Goal: Information Seeking & Learning: Learn about a topic

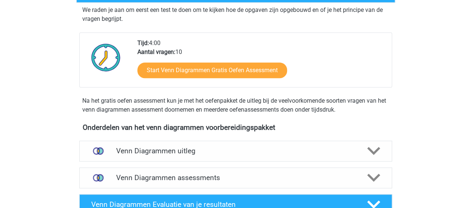
scroll to position [224, 0]
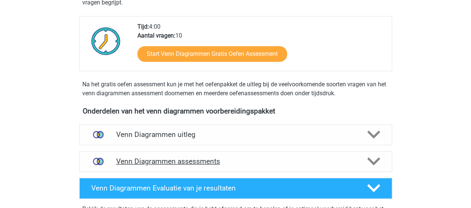
click at [157, 162] on h4 "Venn Diagrammen assessments" at bounding box center [235, 161] width 239 height 9
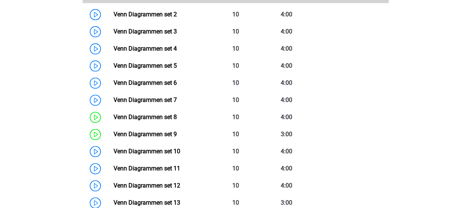
scroll to position [447, 0]
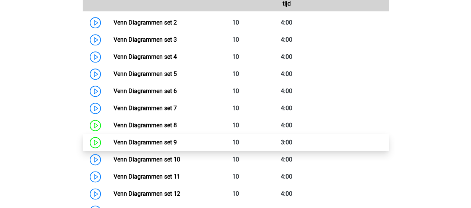
click at [134, 142] on link "Venn Diagrammen set 9" at bounding box center [145, 142] width 63 height 7
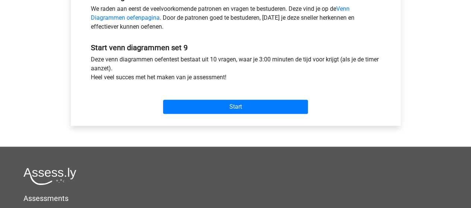
scroll to position [261, 0]
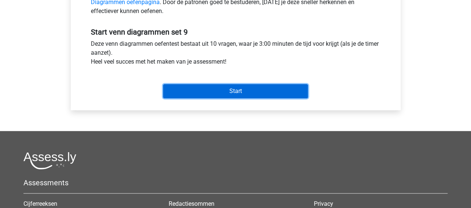
click at [229, 91] on input "Start" at bounding box center [235, 91] width 145 height 14
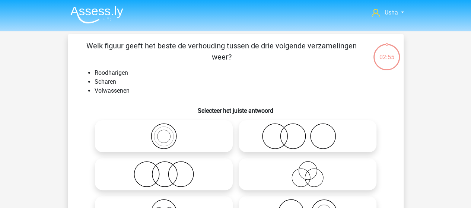
click at [278, 142] on icon at bounding box center [308, 136] width 132 height 26
click at [308, 133] on input "radio" at bounding box center [310, 130] width 5 height 5
radio input "true"
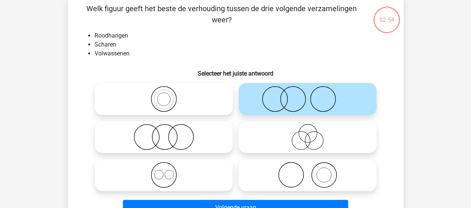
scroll to position [75, 0]
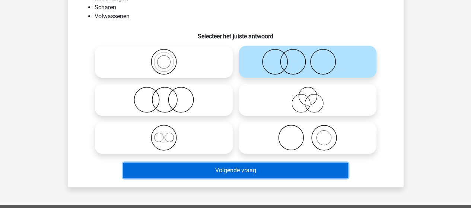
click at [206, 170] on button "Volgende vraag" at bounding box center [235, 171] width 225 height 16
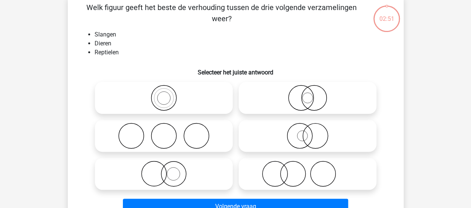
scroll to position [34, 0]
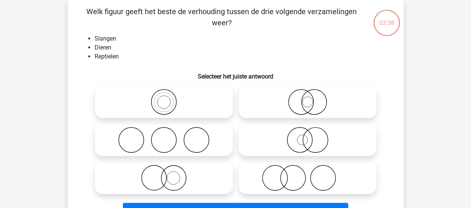
click at [298, 138] on icon at bounding box center [308, 140] width 132 height 26
click at [308, 136] on input "radio" at bounding box center [310, 134] width 5 height 5
radio input "true"
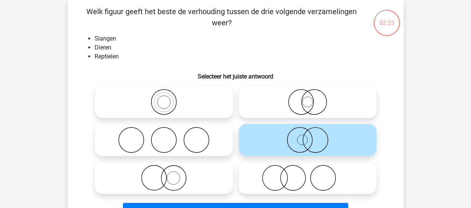
click at [301, 105] on icon at bounding box center [308, 102] width 132 height 26
click at [308, 98] on input "radio" at bounding box center [310, 96] width 5 height 5
radio input "true"
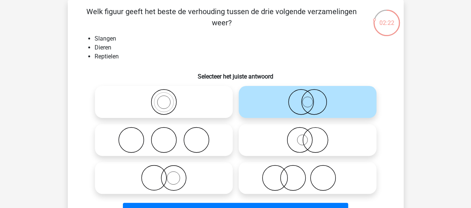
scroll to position [72, 0]
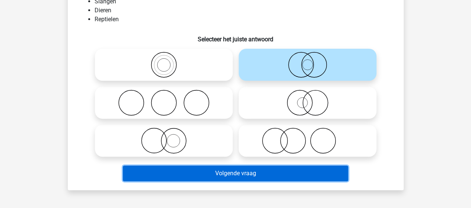
click at [214, 176] on button "Volgende vraag" at bounding box center [235, 174] width 225 height 16
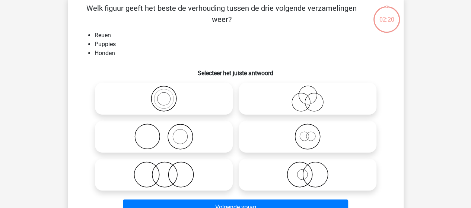
scroll to position [34, 0]
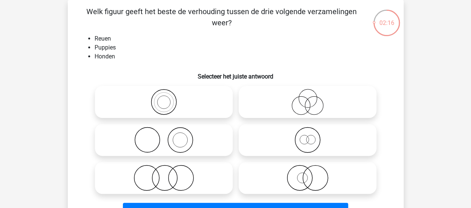
click at [303, 138] on icon at bounding box center [308, 140] width 132 height 26
click at [308, 136] on input "radio" at bounding box center [310, 134] width 5 height 5
radio input "true"
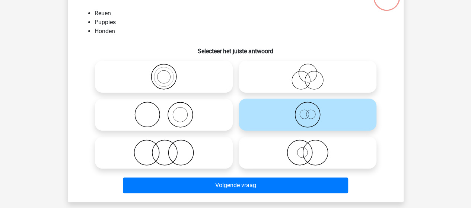
scroll to position [72, 0]
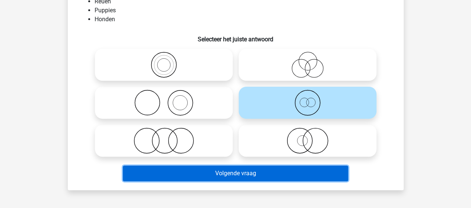
click at [240, 175] on button "Volgende vraag" at bounding box center [235, 174] width 225 height 16
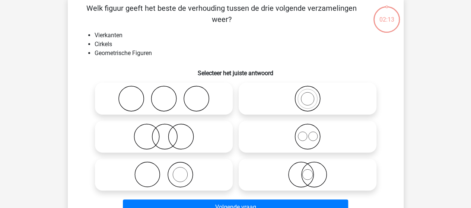
scroll to position [34, 0]
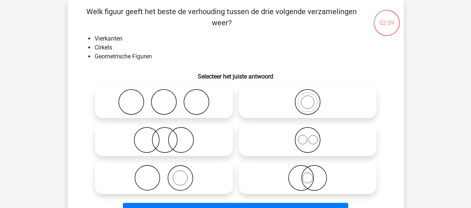
click at [306, 138] on icon at bounding box center [308, 140] width 132 height 26
click at [308, 136] on input "radio" at bounding box center [310, 134] width 5 height 5
radio input "true"
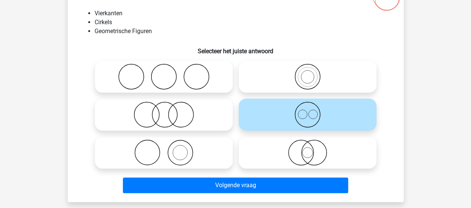
scroll to position [72, 0]
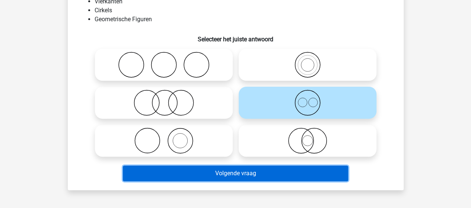
click at [221, 174] on button "Volgende vraag" at bounding box center [235, 174] width 225 height 16
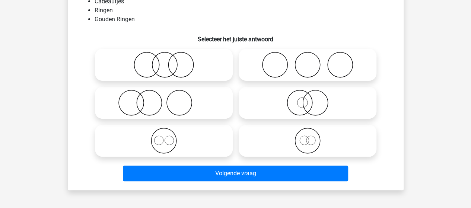
scroll to position [34, 0]
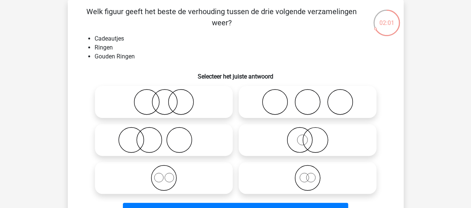
click at [295, 140] on icon at bounding box center [308, 140] width 132 height 26
click at [308, 136] on input "radio" at bounding box center [310, 134] width 5 height 5
radio input "true"
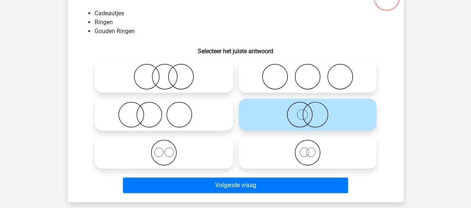
scroll to position [72, 0]
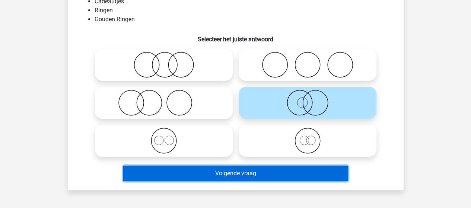
click at [230, 175] on button "Volgende vraag" at bounding box center [235, 174] width 225 height 16
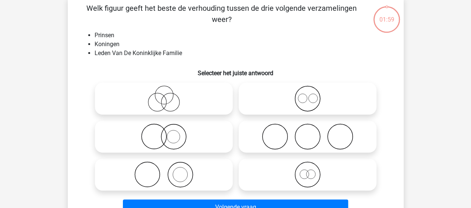
scroll to position [34, 0]
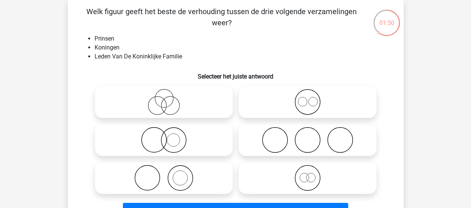
click at [307, 178] on icon at bounding box center [308, 178] width 132 height 26
click at [308, 174] on input "radio" at bounding box center [310, 172] width 5 height 5
radio input "true"
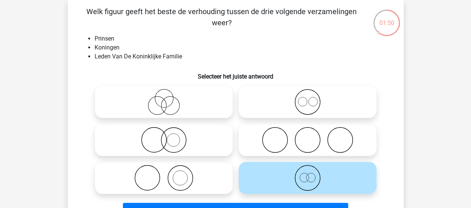
scroll to position [72, 0]
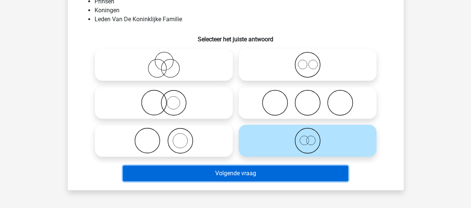
click at [272, 173] on button "Volgende vraag" at bounding box center [235, 174] width 225 height 16
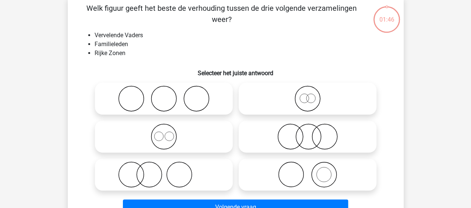
scroll to position [34, 0]
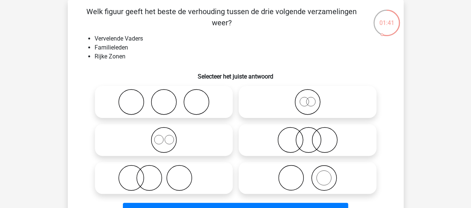
click at [305, 100] on icon at bounding box center [308, 102] width 132 height 26
click at [308, 98] on input "radio" at bounding box center [310, 96] width 5 height 5
radio input "true"
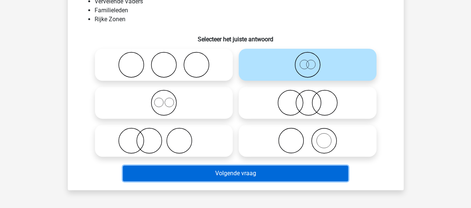
click at [227, 175] on button "Volgende vraag" at bounding box center [235, 174] width 225 height 16
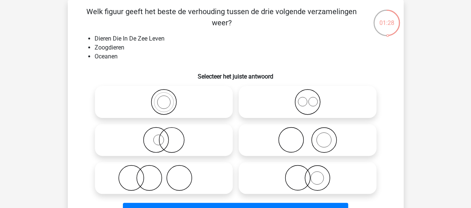
click at [321, 144] on icon at bounding box center [308, 140] width 132 height 26
click at [313, 136] on input "radio" at bounding box center [310, 134] width 5 height 5
radio input "true"
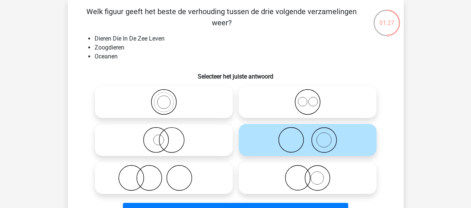
scroll to position [72, 0]
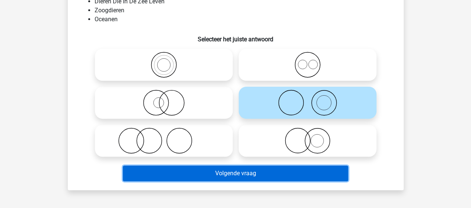
click at [241, 173] on button "Volgende vraag" at bounding box center [235, 174] width 225 height 16
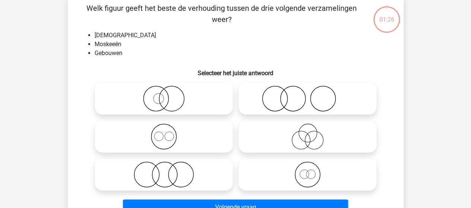
scroll to position [34, 0]
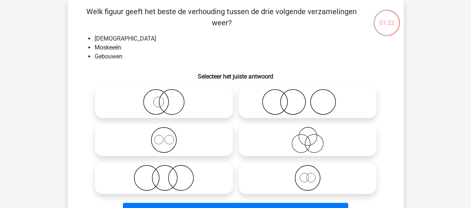
click at [159, 138] on icon at bounding box center [164, 140] width 132 height 26
click at [164, 136] on input "radio" at bounding box center [166, 134] width 5 height 5
radio input "true"
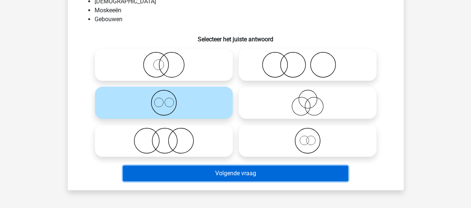
click at [221, 170] on button "Volgende vraag" at bounding box center [235, 174] width 225 height 16
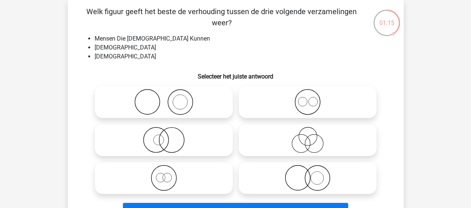
click at [309, 140] on icon at bounding box center [308, 140] width 132 height 26
click at [309, 136] on input "radio" at bounding box center [310, 134] width 5 height 5
radio input "true"
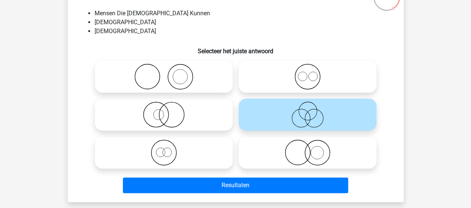
scroll to position [72, 0]
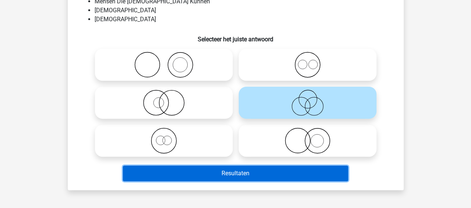
click at [237, 171] on button "Resultaten" at bounding box center [235, 174] width 225 height 16
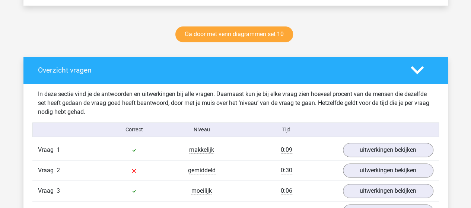
scroll to position [410, 0]
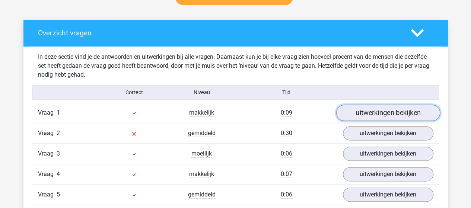
click at [363, 116] on link "uitwerkingen bekijken" at bounding box center [388, 113] width 104 height 16
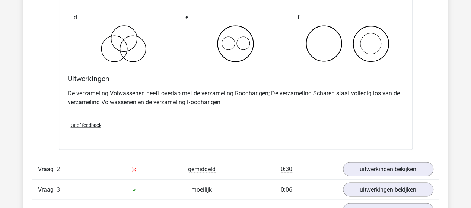
scroll to position [708, 0]
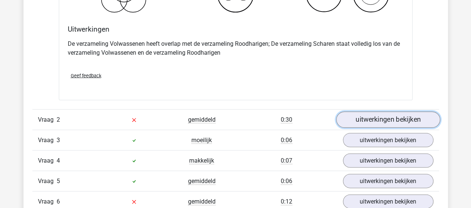
click at [358, 119] on link "uitwerkingen bekijken" at bounding box center [388, 120] width 104 height 16
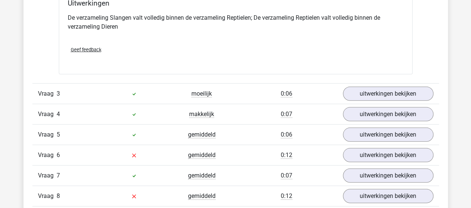
scroll to position [1043, 0]
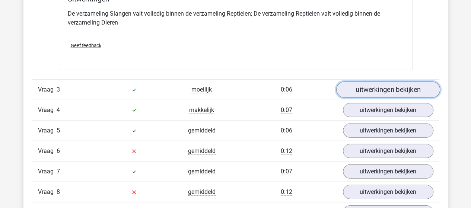
click at [361, 88] on link "uitwerkingen bekijken" at bounding box center [388, 90] width 104 height 16
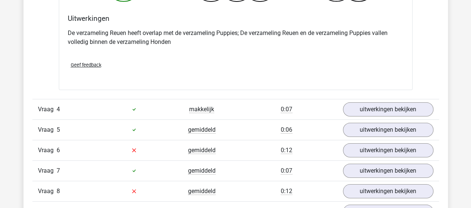
scroll to position [1341, 0]
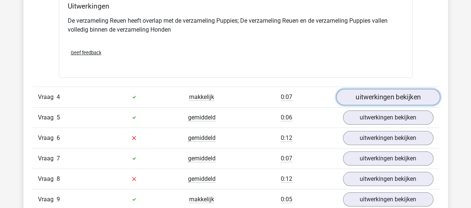
click at [351, 95] on link "uitwerkingen bekijken" at bounding box center [388, 97] width 104 height 16
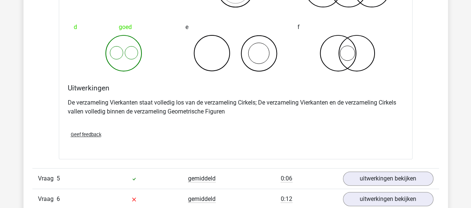
scroll to position [1640, 0]
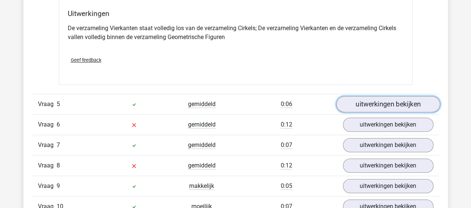
click at [352, 102] on link "uitwerkingen bekijken" at bounding box center [388, 104] width 104 height 16
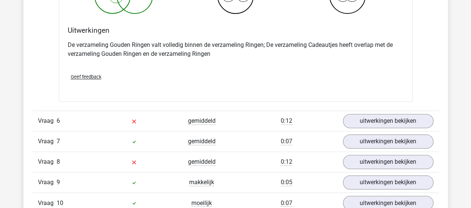
scroll to position [1938, 0]
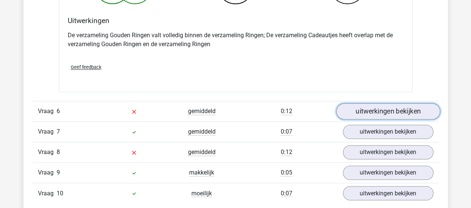
click at [380, 108] on link "uitwerkingen bekijken" at bounding box center [388, 111] width 104 height 16
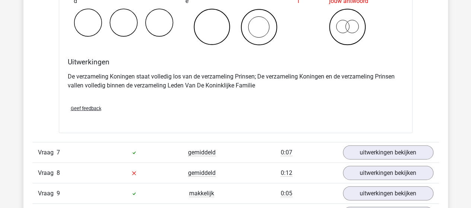
scroll to position [2236, 0]
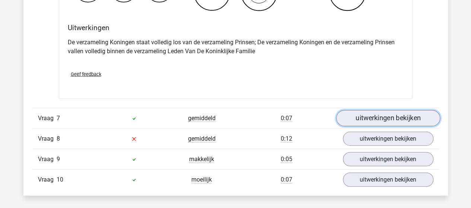
click at [364, 112] on link "uitwerkingen bekijken" at bounding box center [388, 118] width 104 height 16
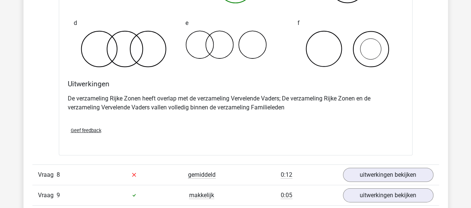
scroll to position [2497, 0]
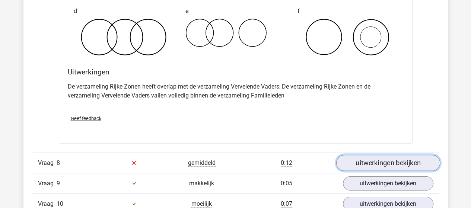
click at [383, 156] on link "uitwerkingen bekijken" at bounding box center [388, 163] width 104 height 16
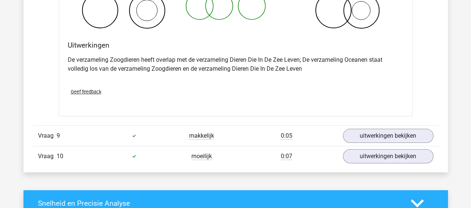
scroll to position [2832, 0]
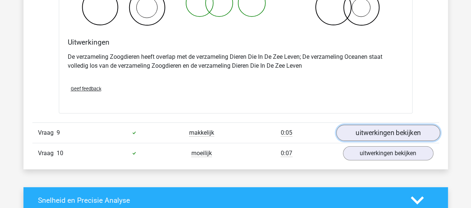
click at [408, 127] on link "uitwerkingen bekijken" at bounding box center [388, 133] width 104 height 16
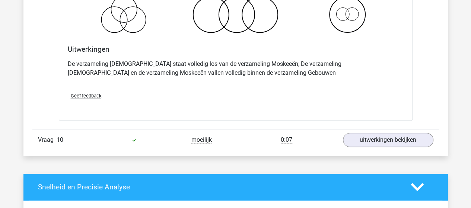
scroll to position [3205, 0]
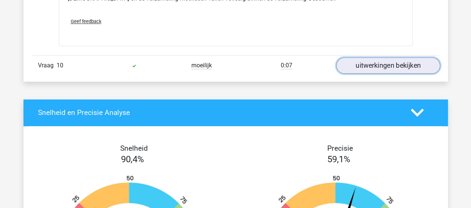
click at [378, 59] on link "uitwerkingen bekijken" at bounding box center [388, 65] width 104 height 16
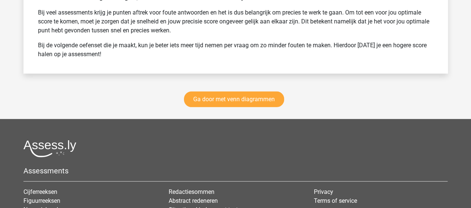
scroll to position [3950, 0]
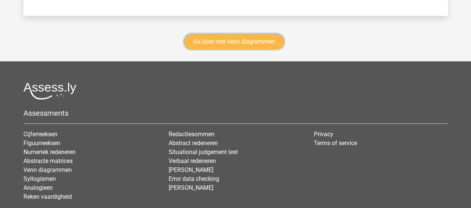
click at [239, 36] on link "Ga door met venn diagrammen" at bounding box center [234, 42] width 100 height 16
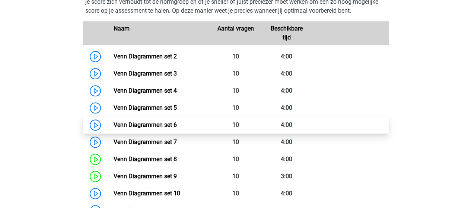
scroll to position [388, 0]
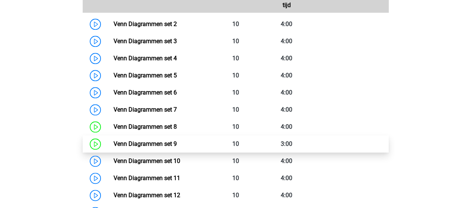
click at [131, 141] on link "Venn Diagrammen set 9" at bounding box center [145, 143] width 63 height 7
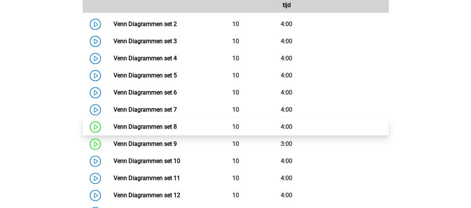
click at [164, 123] on link "Venn Diagrammen set 8" at bounding box center [145, 126] width 63 height 7
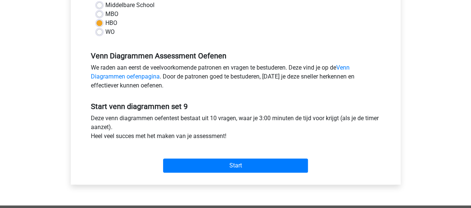
scroll to position [224, 0]
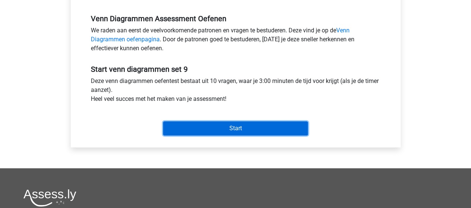
click at [231, 126] on input "Start" at bounding box center [235, 128] width 145 height 14
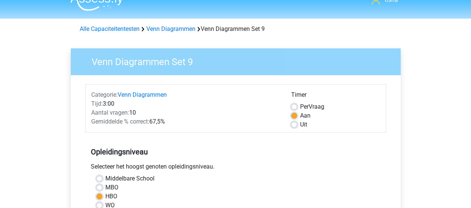
scroll to position [0, 0]
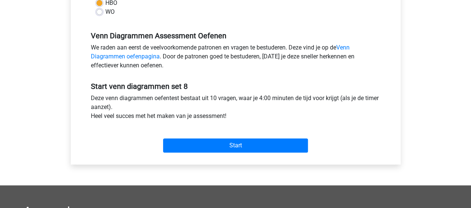
scroll to position [224, 0]
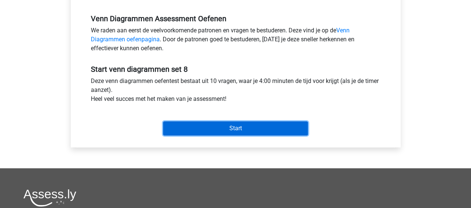
click at [216, 126] on input "Start" at bounding box center [235, 128] width 145 height 14
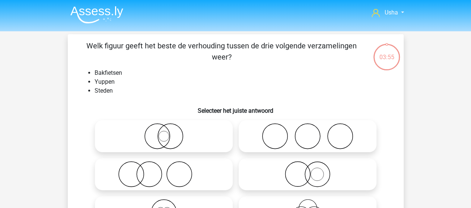
click at [305, 131] on icon at bounding box center [308, 136] width 132 height 26
click at [308, 131] on input "radio" at bounding box center [310, 130] width 5 height 5
radio input "true"
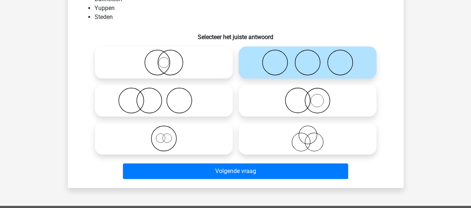
scroll to position [75, 0]
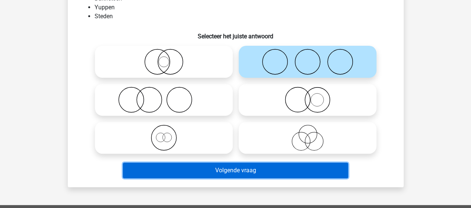
click at [239, 168] on button "Volgende vraag" at bounding box center [235, 171] width 225 height 16
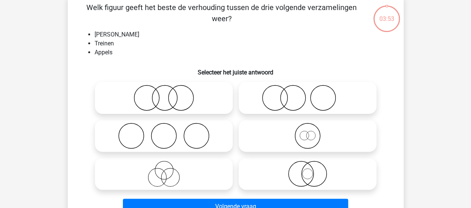
scroll to position [34, 0]
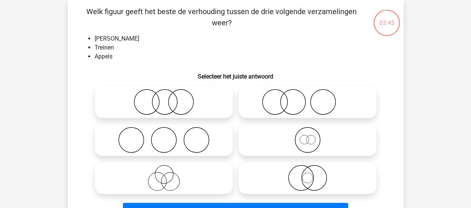
click at [272, 109] on icon at bounding box center [308, 102] width 132 height 26
click at [308, 98] on input "radio" at bounding box center [310, 96] width 5 height 5
radio input "true"
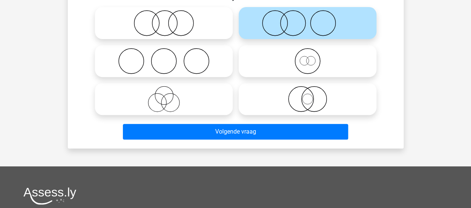
scroll to position [146, 0]
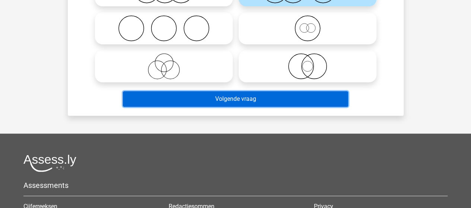
click at [239, 102] on button "Volgende vraag" at bounding box center [235, 99] width 225 height 16
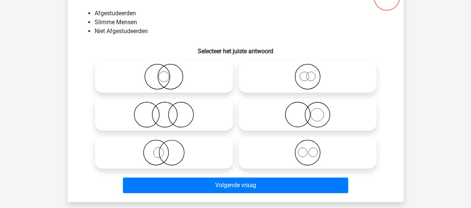
scroll to position [72, 0]
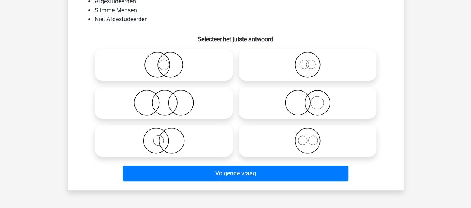
click at [296, 108] on icon at bounding box center [308, 103] width 132 height 26
click at [308, 99] on input "radio" at bounding box center [310, 96] width 5 height 5
radio input "true"
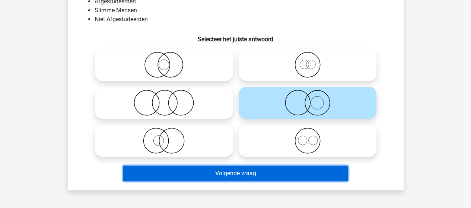
click at [241, 177] on button "Volgende vraag" at bounding box center [235, 174] width 225 height 16
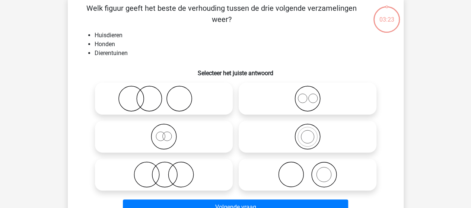
scroll to position [34, 0]
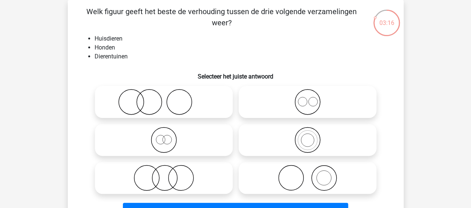
click at [148, 110] on icon at bounding box center [164, 102] width 132 height 26
click at [164, 98] on input "radio" at bounding box center [166, 96] width 5 height 5
radio input "true"
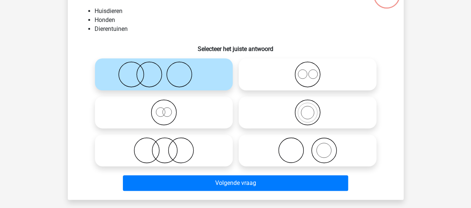
scroll to position [72, 0]
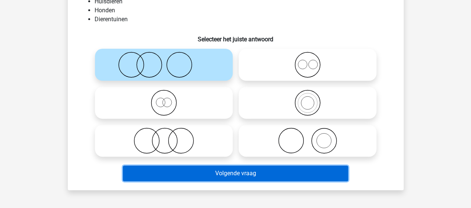
click at [259, 171] on button "Volgende vraag" at bounding box center [235, 174] width 225 height 16
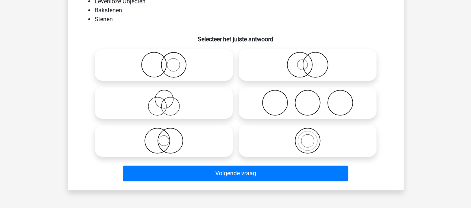
scroll to position [34, 0]
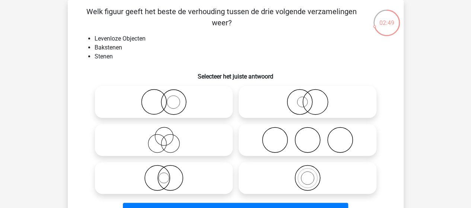
click at [311, 173] on input "radio" at bounding box center [310, 172] width 5 height 5
radio input "true"
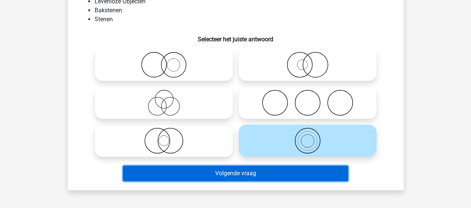
click at [261, 172] on button "Volgende vraag" at bounding box center [235, 174] width 225 height 16
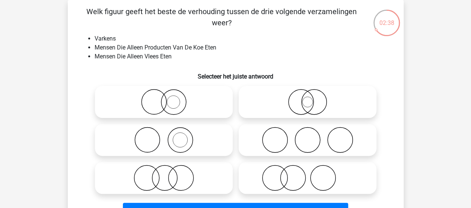
click at [284, 178] on icon at bounding box center [308, 178] width 132 height 26
click at [308, 174] on input "radio" at bounding box center [310, 172] width 5 height 5
radio input "true"
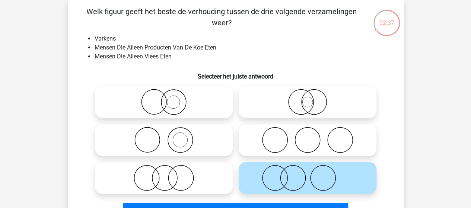
scroll to position [72, 0]
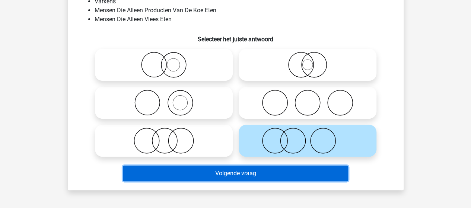
click at [202, 171] on button "Volgende vraag" at bounding box center [235, 174] width 225 height 16
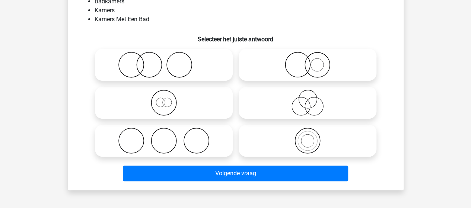
scroll to position [34, 0]
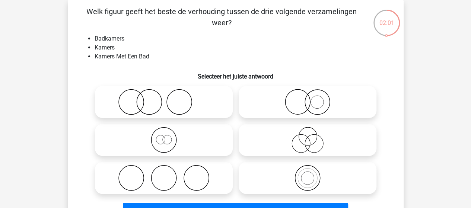
click at [309, 177] on icon at bounding box center [308, 178] width 132 height 26
click at [309, 174] on input "radio" at bounding box center [310, 172] width 5 height 5
radio input "true"
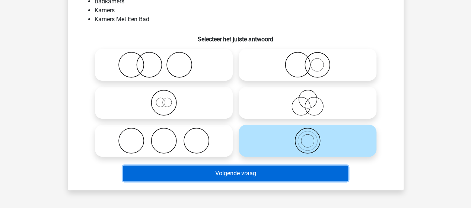
click at [266, 172] on button "Volgende vraag" at bounding box center [235, 174] width 225 height 16
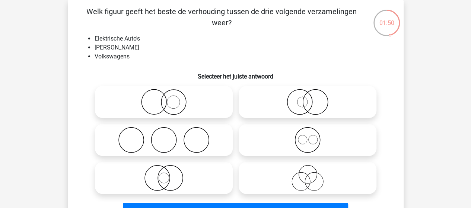
click at [169, 105] on icon at bounding box center [164, 102] width 132 height 26
click at [169, 98] on input "radio" at bounding box center [166, 96] width 5 height 5
radio input "true"
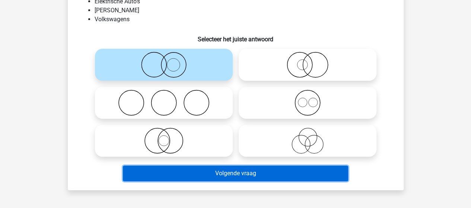
click at [210, 170] on button "Volgende vraag" at bounding box center [235, 174] width 225 height 16
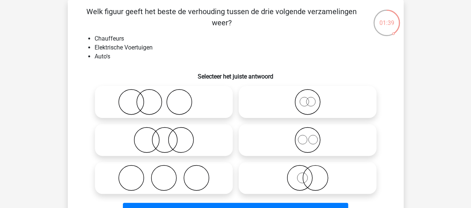
click at [149, 110] on icon at bounding box center [164, 102] width 132 height 26
click at [164, 98] on input "radio" at bounding box center [166, 96] width 5 height 5
radio input "true"
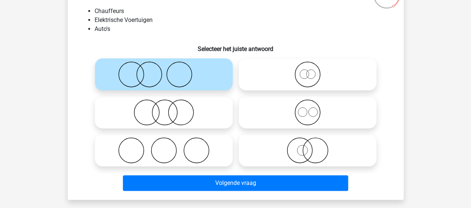
scroll to position [72, 0]
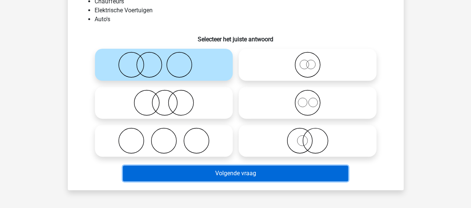
click at [231, 174] on button "Volgende vraag" at bounding box center [235, 174] width 225 height 16
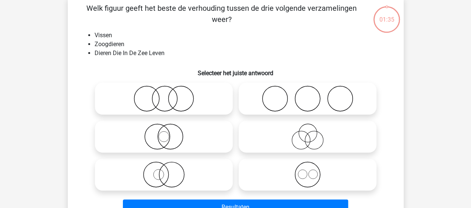
scroll to position [34, 0]
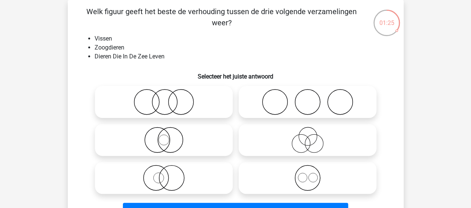
click at [311, 139] on icon at bounding box center [308, 140] width 132 height 26
click at [311, 136] on input "radio" at bounding box center [310, 134] width 5 height 5
radio input "true"
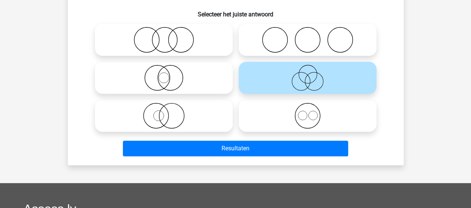
scroll to position [109, 0]
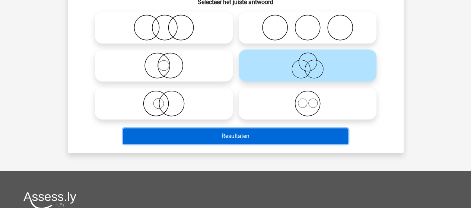
click at [220, 135] on button "Resultaten" at bounding box center [235, 137] width 225 height 16
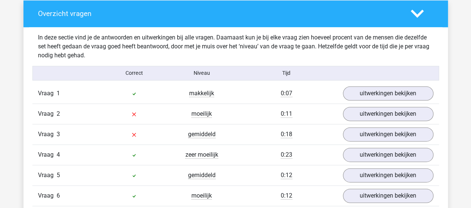
scroll to position [447, 0]
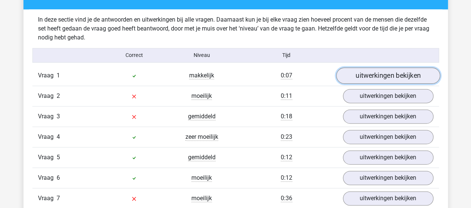
click at [359, 75] on link "uitwerkingen bekijken" at bounding box center [388, 75] width 104 height 16
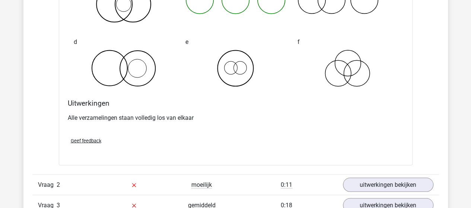
scroll to position [708, 0]
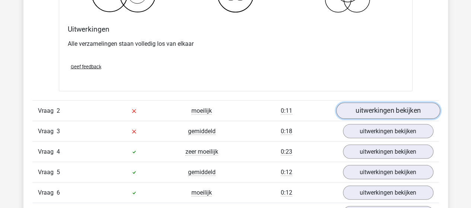
click at [366, 109] on link "uitwerkingen bekijken" at bounding box center [388, 111] width 104 height 16
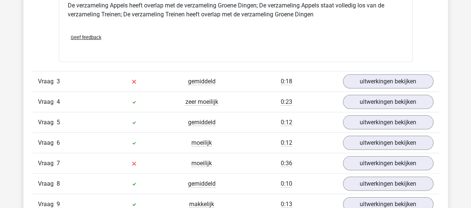
scroll to position [1043, 0]
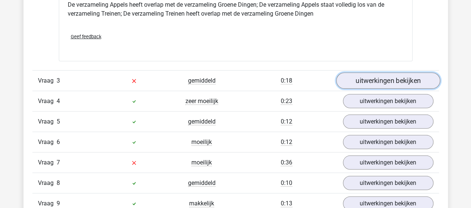
click at [395, 79] on link "uitwerkingen bekijken" at bounding box center [388, 81] width 104 height 16
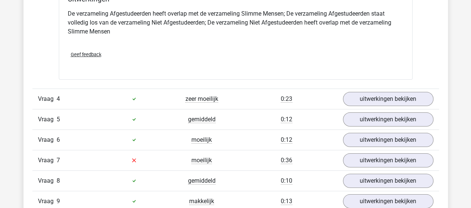
scroll to position [1341, 0]
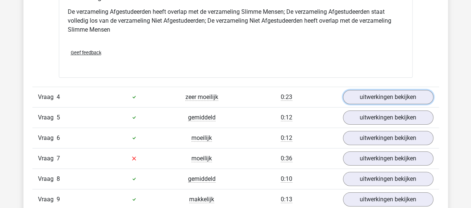
click at [379, 95] on link "uitwerkingen bekijken" at bounding box center [388, 97] width 91 height 14
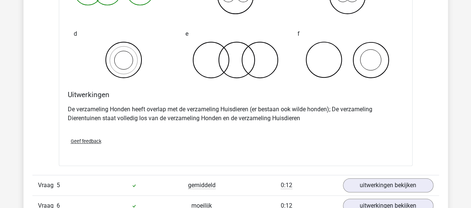
scroll to position [1640, 0]
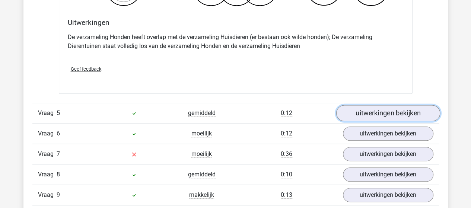
click at [354, 111] on link "uitwerkingen bekijken" at bounding box center [388, 113] width 104 height 16
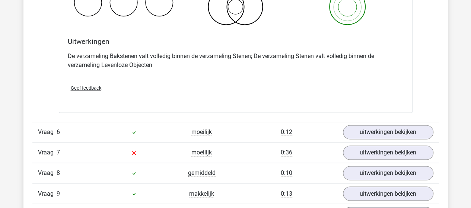
scroll to position [1938, 0]
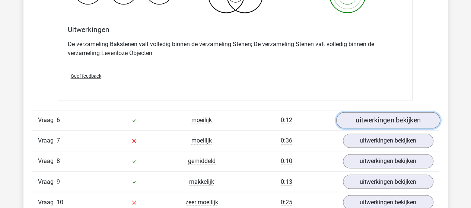
click at [363, 120] on link "uitwerkingen bekijken" at bounding box center [388, 120] width 104 height 16
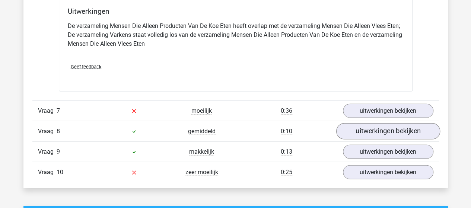
scroll to position [2273, 0]
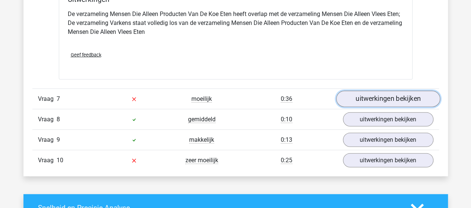
click at [382, 96] on link "uitwerkingen bekijken" at bounding box center [388, 99] width 104 height 16
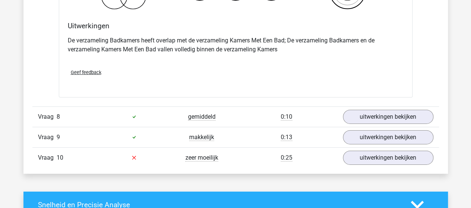
scroll to position [2571, 0]
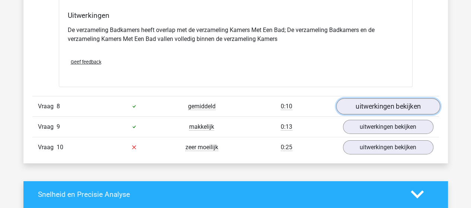
click at [372, 100] on link "uitwerkingen bekijken" at bounding box center [388, 106] width 104 height 16
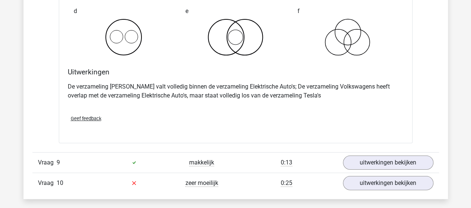
scroll to position [2832, 0]
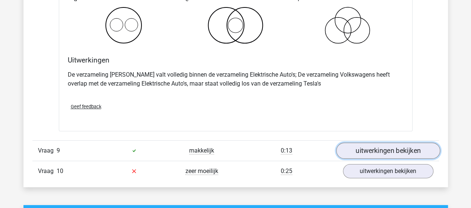
click at [360, 143] on link "uitwerkingen bekijken" at bounding box center [388, 151] width 104 height 16
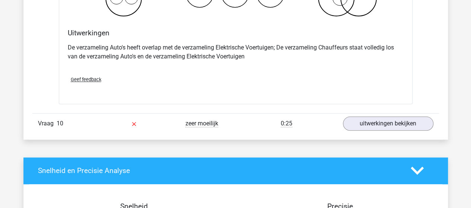
scroll to position [3167, 0]
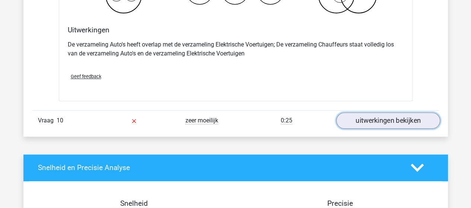
click at [366, 113] on link "uitwerkingen bekijken" at bounding box center [388, 121] width 104 height 16
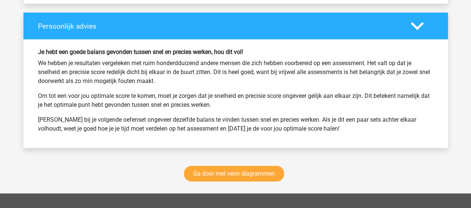
scroll to position [3913, 0]
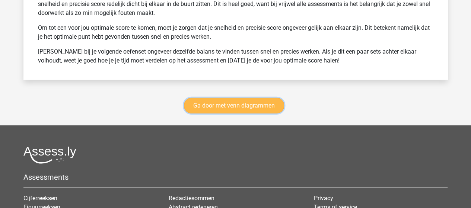
click at [227, 101] on link "Ga door met venn diagrammen" at bounding box center [234, 106] width 100 height 16
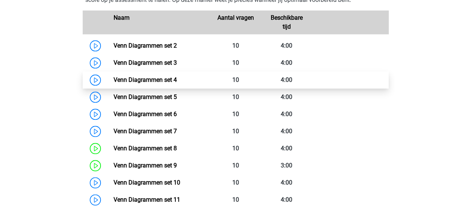
scroll to position [351, 0]
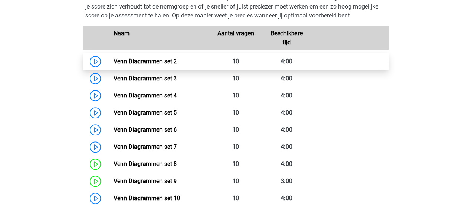
click at [157, 62] on link "Venn Diagrammen set 2" at bounding box center [145, 61] width 63 height 7
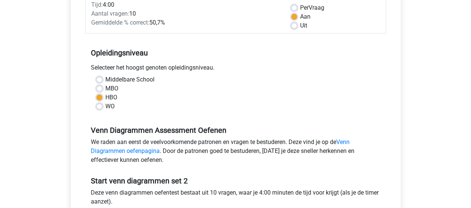
scroll to position [224, 0]
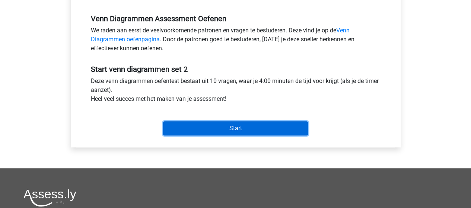
click at [236, 130] on input "Start" at bounding box center [235, 128] width 145 height 14
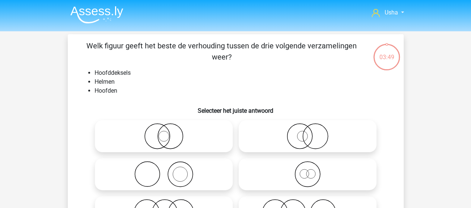
scroll to position [37, 0]
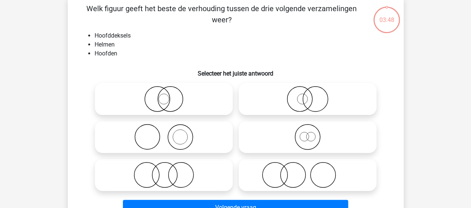
click at [170, 132] on icon at bounding box center [164, 137] width 132 height 26
click at [169, 132] on input "radio" at bounding box center [166, 131] width 5 height 5
radio input "true"
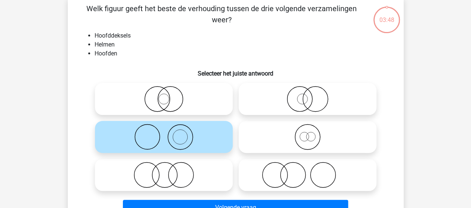
scroll to position [75, 0]
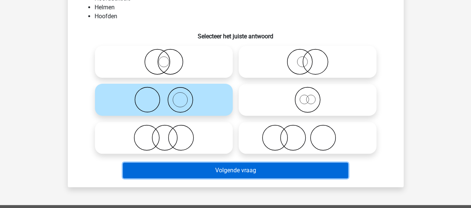
click at [218, 172] on button "Volgende vraag" at bounding box center [235, 171] width 225 height 16
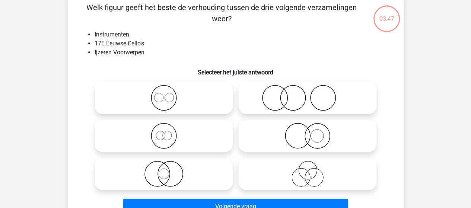
scroll to position [34, 0]
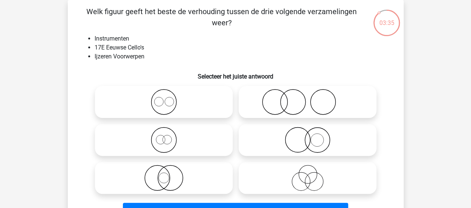
click at [166, 142] on icon at bounding box center [164, 140] width 132 height 26
click at [166, 136] on input "radio" at bounding box center [166, 134] width 5 height 5
radio input "true"
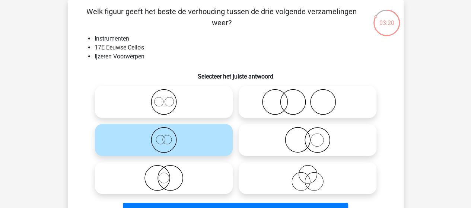
click at [163, 138] on icon at bounding box center [164, 140] width 132 height 26
click at [164, 136] on input "radio" at bounding box center [166, 134] width 5 height 5
click at [309, 142] on icon at bounding box center [308, 140] width 132 height 26
click at [309, 136] on input "radio" at bounding box center [310, 134] width 5 height 5
radio input "true"
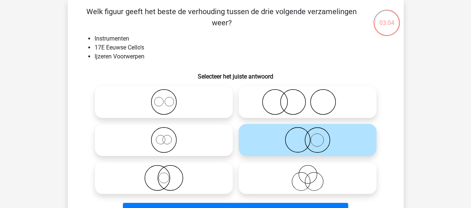
scroll to position [72, 0]
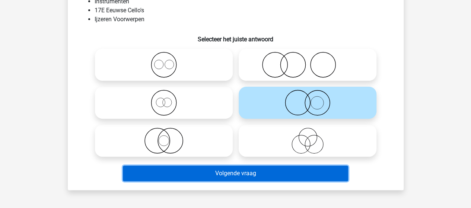
click at [274, 169] on button "Volgende vraag" at bounding box center [235, 174] width 225 height 16
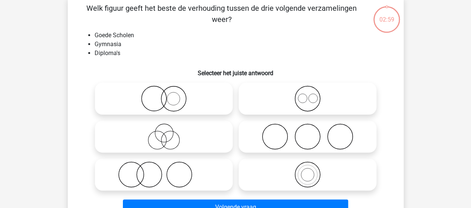
scroll to position [34, 0]
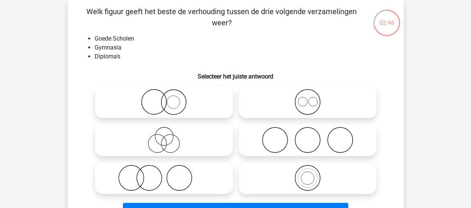
click at [158, 177] on icon at bounding box center [164, 178] width 132 height 26
click at [164, 174] on input "radio" at bounding box center [166, 172] width 5 height 5
radio input "true"
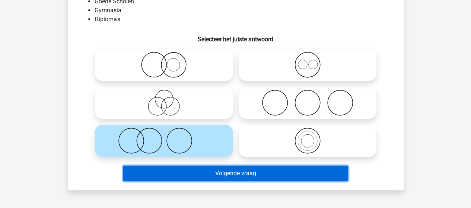
click at [199, 173] on button "Volgende vraag" at bounding box center [235, 174] width 225 height 16
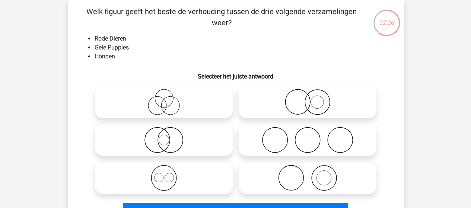
click at [306, 101] on icon at bounding box center [308, 102] width 132 height 26
click at [308, 98] on input "radio" at bounding box center [310, 96] width 5 height 5
radio input "true"
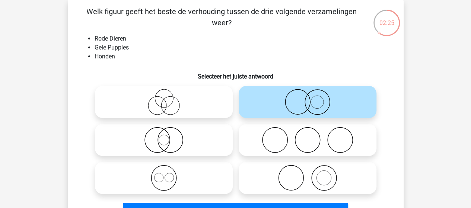
scroll to position [72, 0]
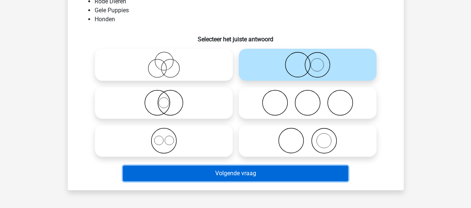
click at [256, 171] on button "Volgende vraag" at bounding box center [235, 174] width 225 height 16
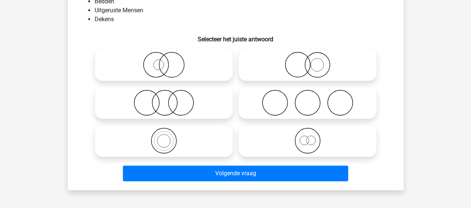
scroll to position [34, 0]
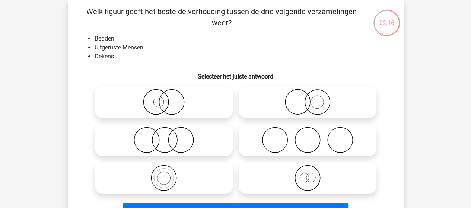
click at [284, 143] on icon at bounding box center [308, 140] width 132 height 26
click at [308, 136] on input "radio" at bounding box center [310, 134] width 5 height 5
radio input "true"
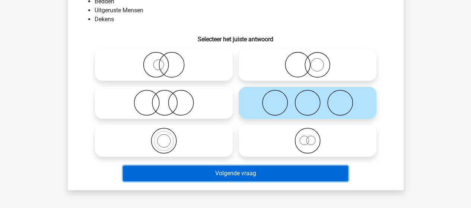
click at [257, 172] on button "Volgende vraag" at bounding box center [235, 174] width 225 height 16
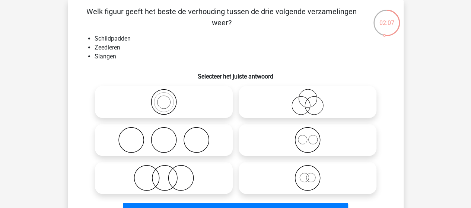
click at [177, 179] on icon at bounding box center [164, 178] width 132 height 26
click at [169, 174] on input "radio" at bounding box center [166, 172] width 5 height 5
radio input "true"
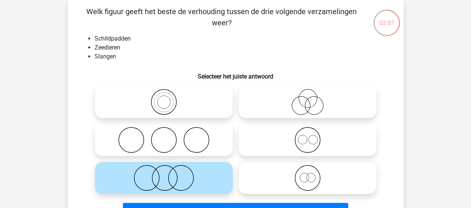
scroll to position [72, 0]
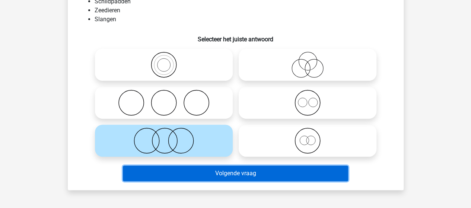
click at [201, 173] on button "Volgende vraag" at bounding box center [235, 174] width 225 height 16
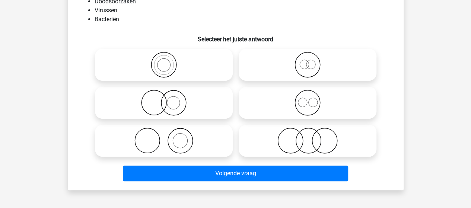
scroll to position [34, 0]
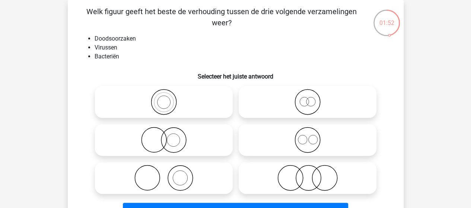
click at [162, 99] on icon at bounding box center [164, 102] width 132 height 26
click at [164, 98] on input "radio" at bounding box center [166, 96] width 5 height 5
radio input "true"
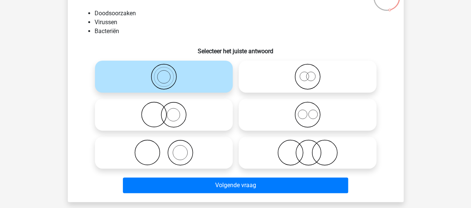
scroll to position [72, 0]
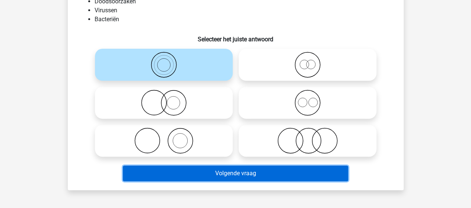
click at [249, 176] on button "Volgende vraag" at bounding box center [235, 174] width 225 height 16
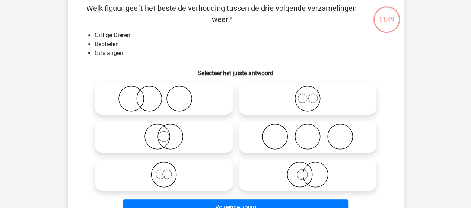
scroll to position [34, 0]
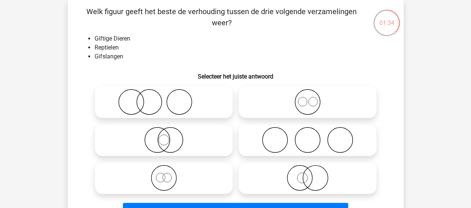
click at [170, 181] on icon at bounding box center [164, 178] width 132 height 26
click at [169, 174] on input "radio" at bounding box center [166, 172] width 5 height 5
radio input "true"
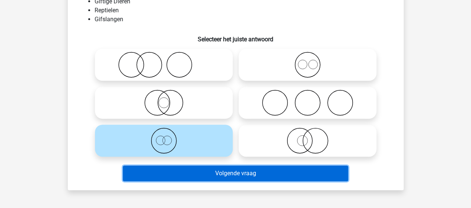
click at [224, 175] on button "Volgende vraag" at bounding box center [235, 174] width 225 height 16
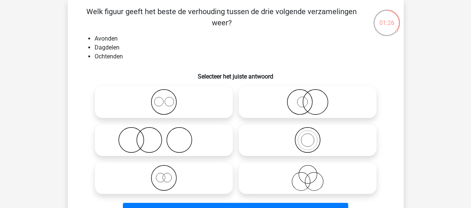
click at [167, 110] on icon at bounding box center [164, 102] width 132 height 26
click at [167, 98] on input "radio" at bounding box center [166, 96] width 5 height 5
radio input "true"
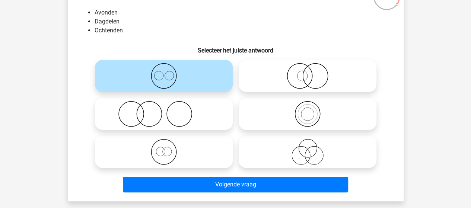
scroll to position [72, 0]
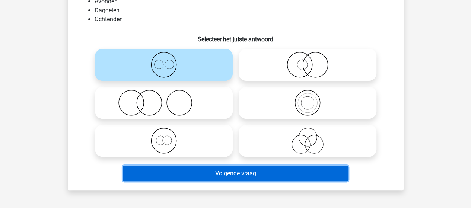
click at [221, 174] on button "Volgende vraag" at bounding box center [235, 174] width 225 height 16
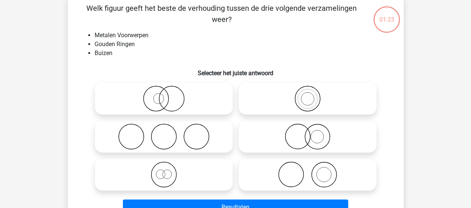
scroll to position [34, 0]
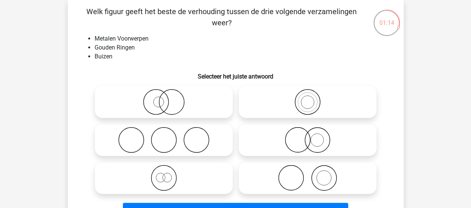
click at [322, 182] on icon at bounding box center [308, 178] width 132 height 26
click at [313, 174] on input "radio" at bounding box center [310, 172] width 5 height 5
radio input "true"
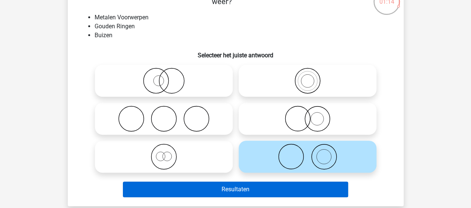
scroll to position [72, 0]
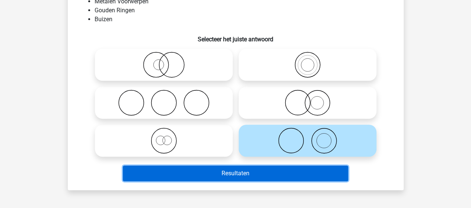
click at [226, 174] on button "Resultaten" at bounding box center [235, 174] width 225 height 16
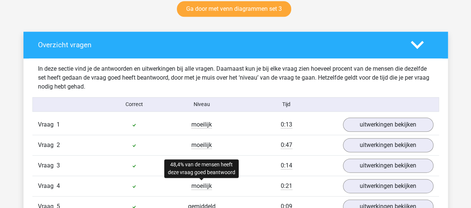
scroll to position [410, 0]
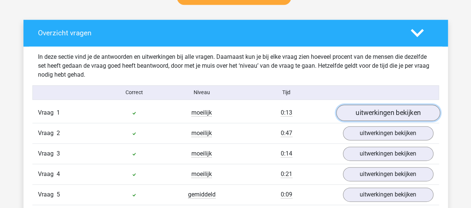
click at [370, 114] on link "uitwerkingen bekijken" at bounding box center [388, 113] width 104 height 16
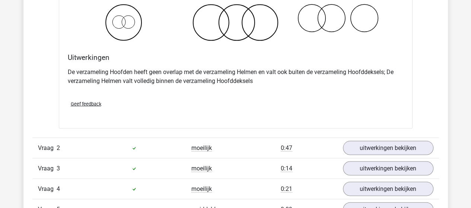
scroll to position [708, 0]
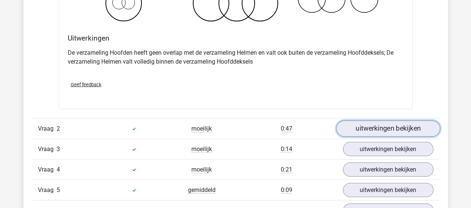
click at [376, 124] on link "uitwerkingen bekijken" at bounding box center [388, 129] width 104 height 16
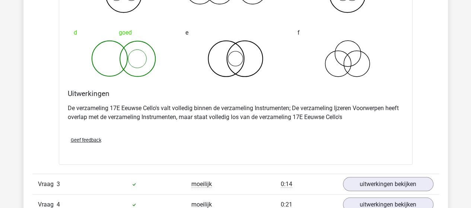
scroll to position [1006, 0]
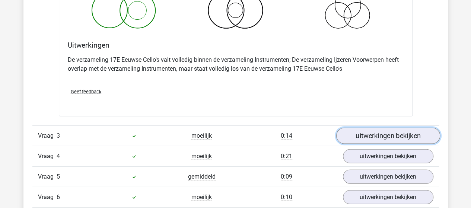
click at [353, 136] on link "uitwerkingen bekijken" at bounding box center [388, 136] width 104 height 16
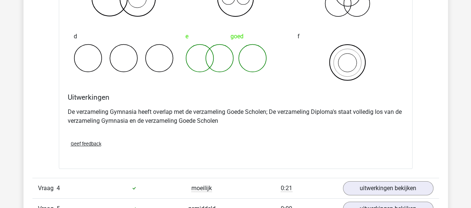
scroll to position [1304, 0]
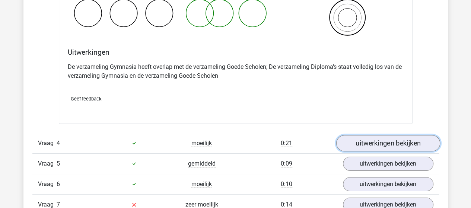
click at [352, 142] on link "uitwerkingen bekijken" at bounding box center [388, 143] width 104 height 16
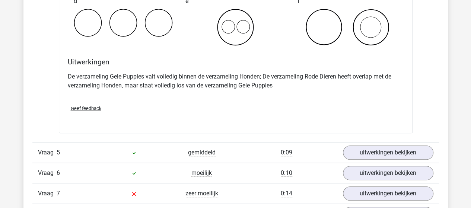
scroll to position [1640, 0]
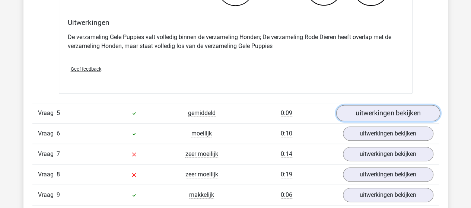
click at [358, 109] on link "uitwerkingen bekijken" at bounding box center [388, 113] width 104 height 16
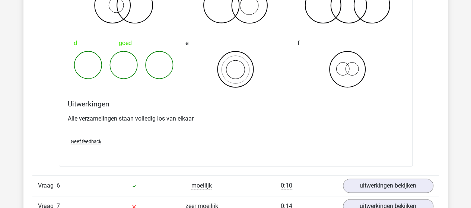
scroll to position [1900, 0]
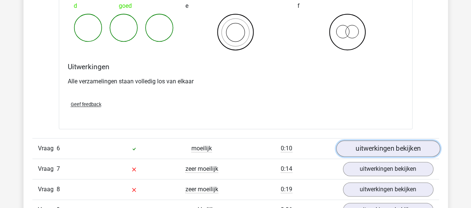
click at [357, 144] on link "uitwerkingen bekijken" at bounding box center [388, 148] width 104 height 16
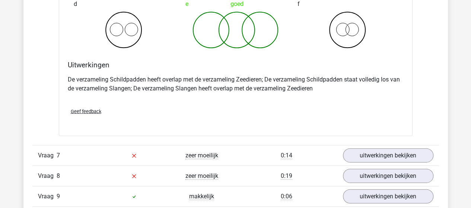
scroll to position [2236, 0]
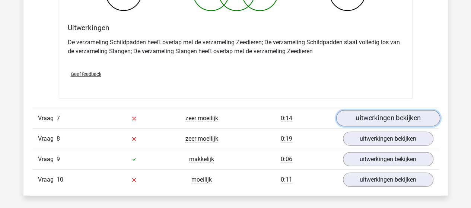
click at [351, 118] on link "uitwerkingen bekijken" at bounding box center [388, 118] width 104 height 16
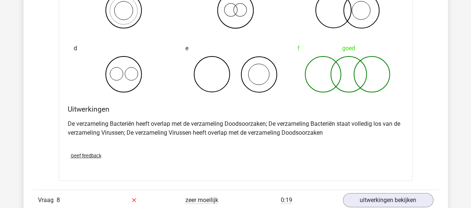
scroll to position [2497, 0]
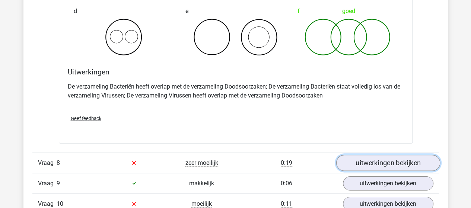
click at [354, 161] on link "uitwerkingen bekijken" at bounding box center [388, 163] width 104 height 16
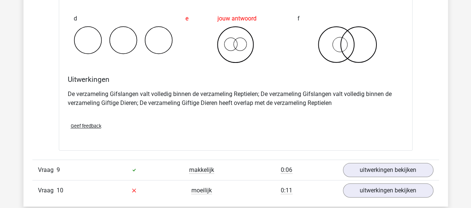
scroll to position [2832, 0]
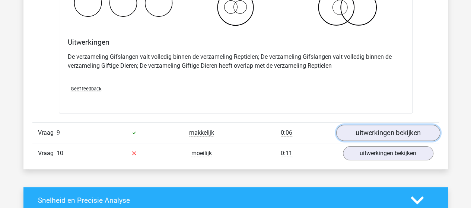
click at [383, 128] on link "uitwerkingen bekijken" at bounding box center [388, 133] width 104 height 16
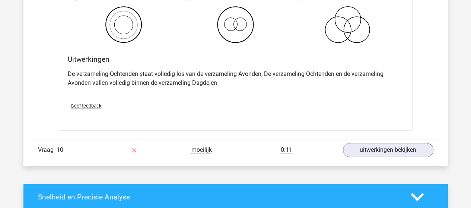
scroll to position [3130, 0]
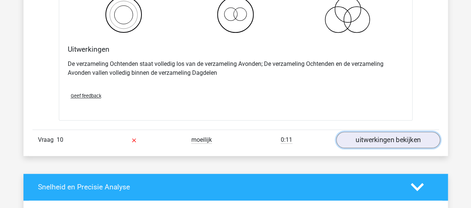
click at [382, 132] on link "uitwerkingen bekijken" at bounding box center [388, 140] width 104 height 16
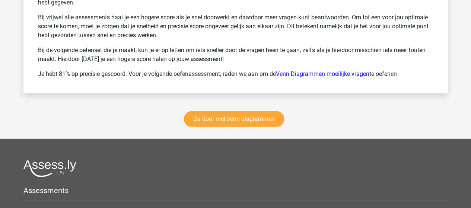
scroll to position [3913, 0]
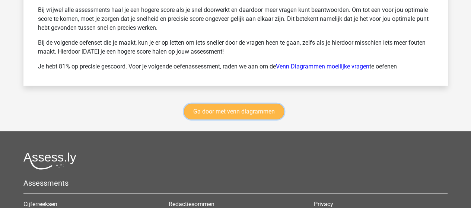
click at [206, 105] on link "Ga door met venn diagrammen" at bounding box center [234, 112] width 100 height 16
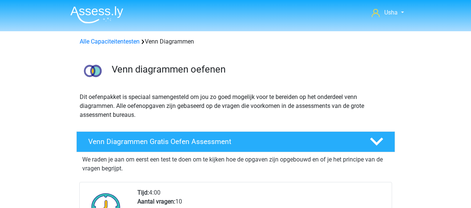
scroll to position [314, 0]
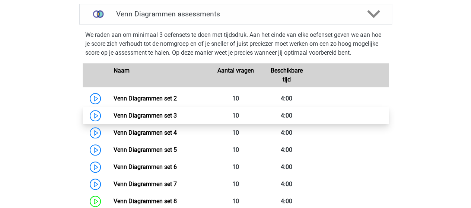
click at [153, 115] on link "Venn Diagrammen set 3" at bounding box center [145, 115] width 63 height 7
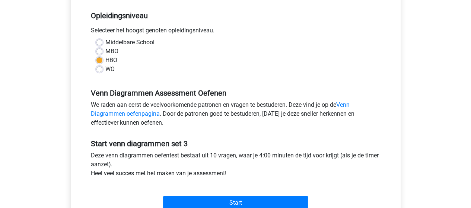
scroll to position [186, 0]
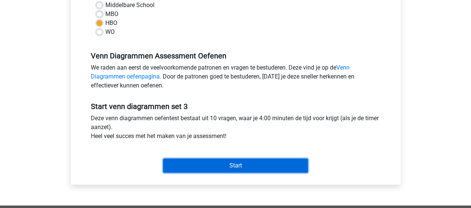
click at [214, 166] on input "Start" at bounding box center [235, 166] width 145 height 14
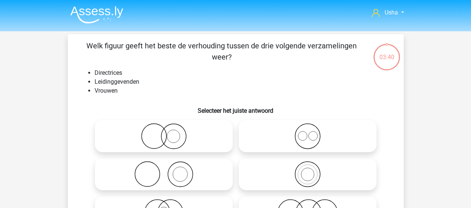
scroll to position [37, 0]
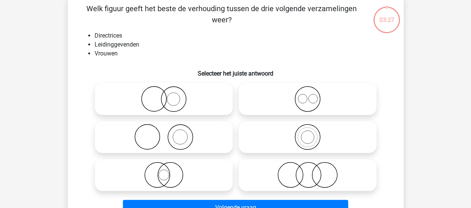
click at [319, 176] on icon at bounding box center [308, 175] width 132 height 26
click at [313, 171] on input "radio" at bounding box center [310, 169] width 5 height 5
radio input "true"
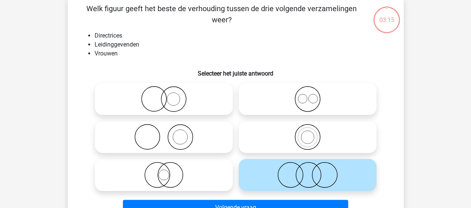
click at [166, 176] on icon at bounding box center [164, 175] width 132 height 26
click at [166, 171] on input "radio" at bounding box center [166, 169] width 5 height 5
radio input "true"
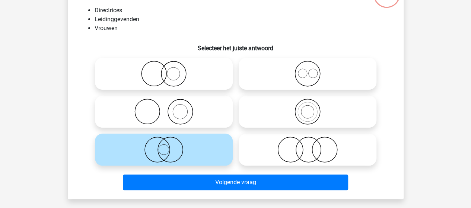
scroll to position [75, 0]
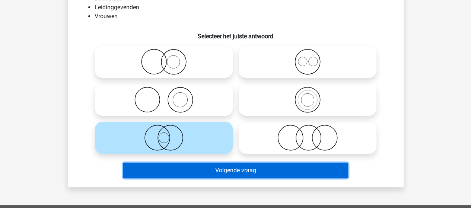
click at [231, 172] on button "Volgende vraag" at bounding box center [235, 171] width 225 height 16
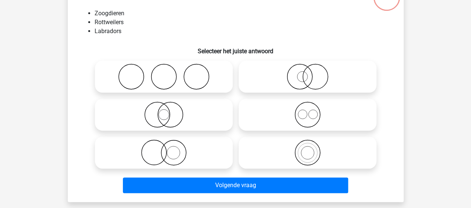
scroll to position [72, 0]
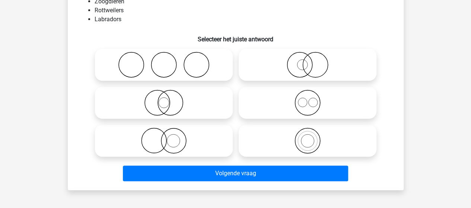
click at [316, 98] on icon at bounding box center [308, 103] width 132 height 26
click at [313, 98] on input "radio" at bounding box center [310, 96] width 5 height 5
radio input "true"
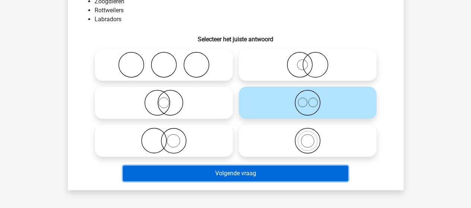
click at [242, 171] on button "Volgende vraag" at bounding box center [235, 174] width 225 height 16
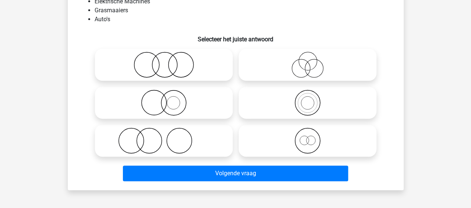
scroll to position [34, 0]
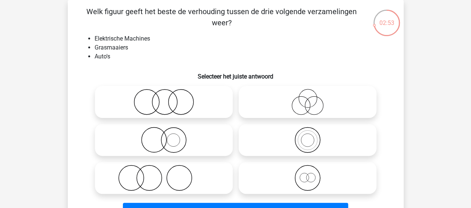
click at [177, 141] on icon at bounding box center [164, 140] width 132 height 26
click at [169, 136] on input "radio" at bounding box center [166, 134] width 5 height 5
radio input "true"
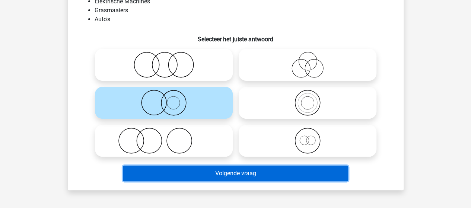
click at [230, 177] on button "Volgende vraag" at bounding box center [235, 174] width 225 height 16
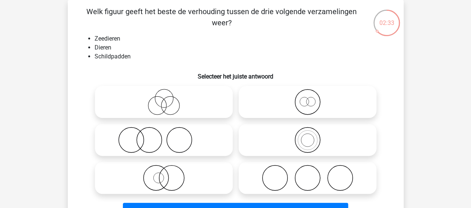
click at [310, 140] on icon at bounding box center [308, 140] width 132 height 26
click at [310, 136] on input "radio" at bounding box center [310, 134] width 5 height 5
radio input "true"
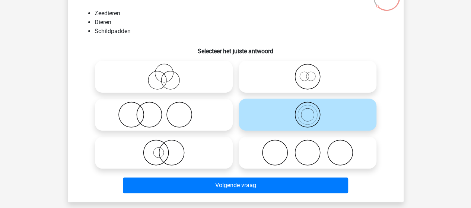
scroll to position [72, 0]
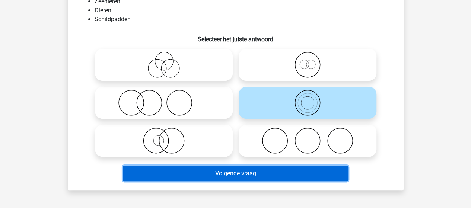
click at [276, 171] on button "Volgende vraag" at bounding box center [235, 174] width 225 height 16
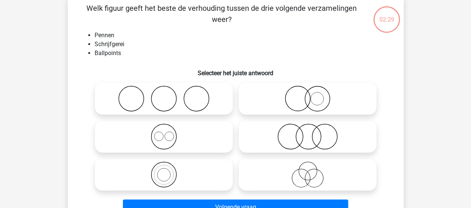
scroll to position [34, 0]
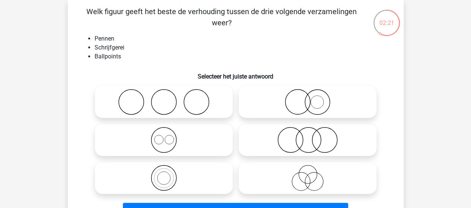
click at [158, 184] on icon at bounding box center [164, 178] width 132 height 26
click at [164, 174] on input "radio" at bounding box center [166, 172] width 5 height 5
radio input "true"
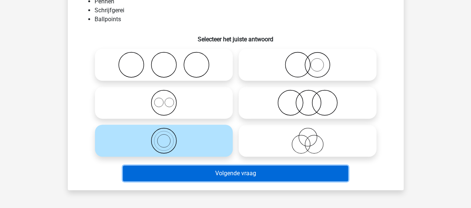
click at [227, 171] on button "Volgende vraag" at bounding box center [235, 174] width 225 height 16
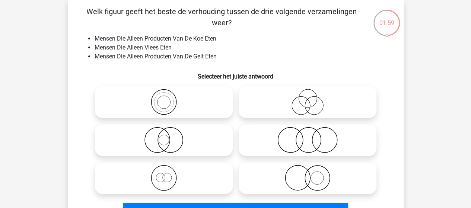
click at [165, 102] on icon at bounding box center [164, 102] width 132 height 26
click at [165, 98] on input "radio" at bounding box center [166, 96] width 5 height 5
radio input "true"
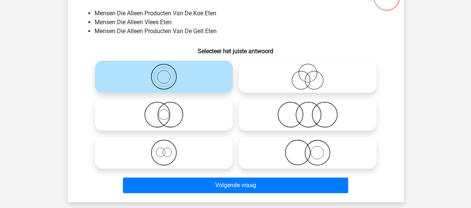
scroll to position [72, 0]
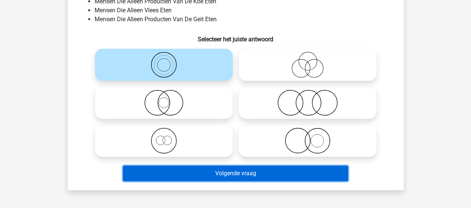
click at [237, 176] on button "Volgende vraag" at bounding box center [235, 174] width 225 height 16
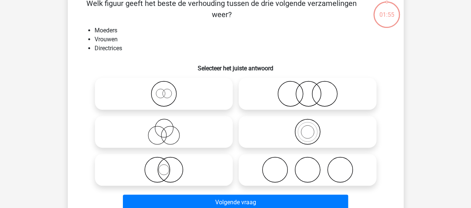
scroll to position [34, 0]
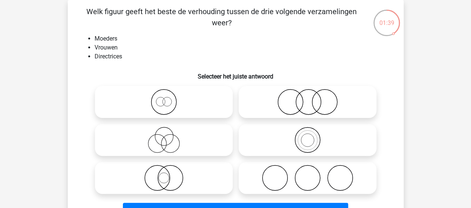
click at [163, 144] on icon at bounding box center [164, 140] width 132 height 26
click at [164, 136] on input "radio" at bounding box center [166, 134] width 5 height 5
radio input "true"
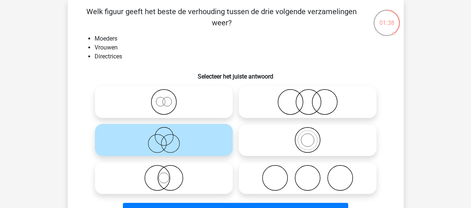
scroll to position [72, 0]
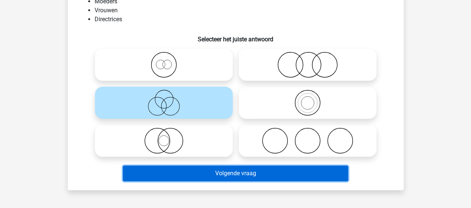
click at [238, 177] on button "Volgende vraag" at bounding box center [235, 174] width 225 height 16
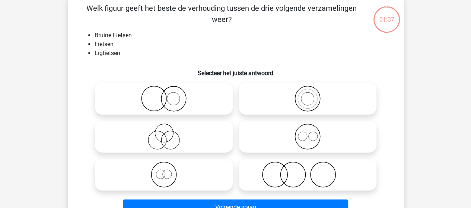
scroll to position [34, 0]
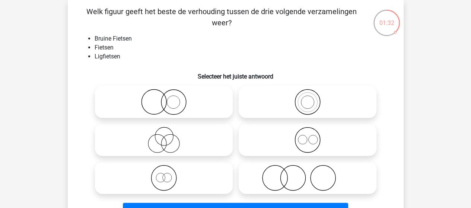
click at [160, 176] on icon at bounding box center [164, 178] width 132 height 26
click at [164, 174] on input "radio" at bounding box center [166, 172] width 5 height 5
radio input "true"
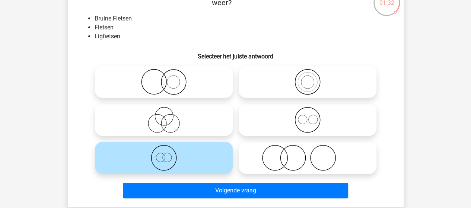
scroll to position [72, 0]
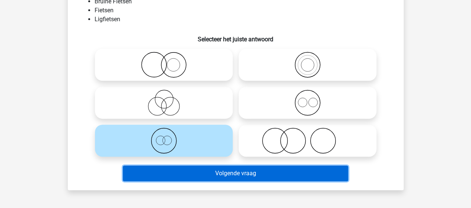
click at [240, 175] on button "Volgende vraag" at bounding box center [235, 174] width 225 height 16
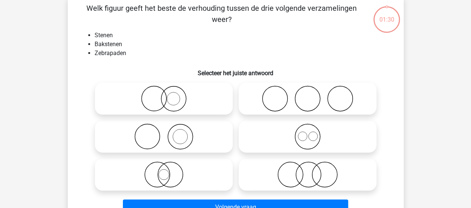
scroll to position [34, 0]
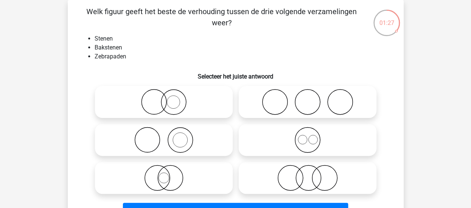
click at [185, 149] on icon at bounding box center [164, 140] width 132 height 26
click at [169, 136] on input "radio" at bounding box center [166, 134] width 5 height 5
radio input "true"
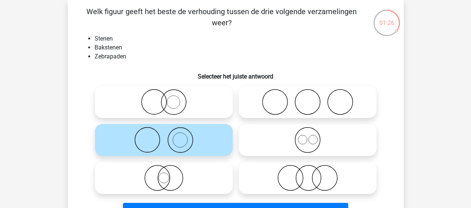
scroll to position [72, 0]
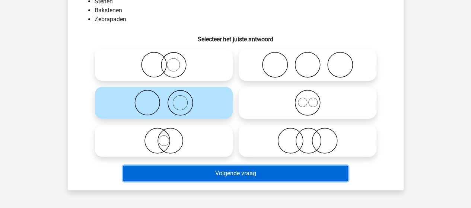
click at [234, 172] on button "Volgende vraag" at bounding box center [235, 174] width 225 height 16
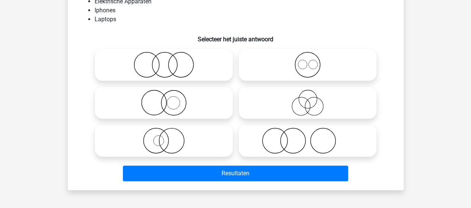
scroll to position [34, 0]
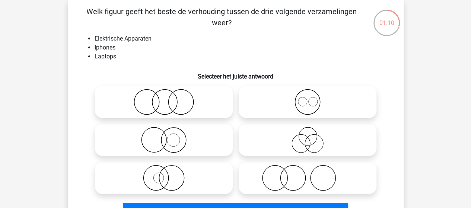
click at [299, 100] on icon at bounding box center [308, 102] width 132 height 26
click at [308, 98] on input "radio" at bounding box center [310, 96] width 5 height 5
radio input "true"
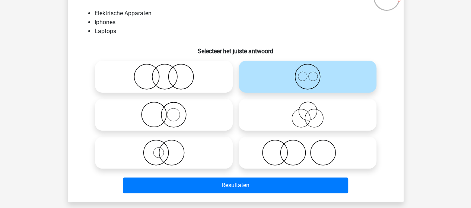
scroll to position [72, 0]
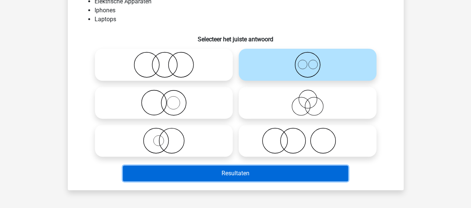
click at [227, 172] on button "Resultaten" at bounding box center [235, 174] width 225 height 16
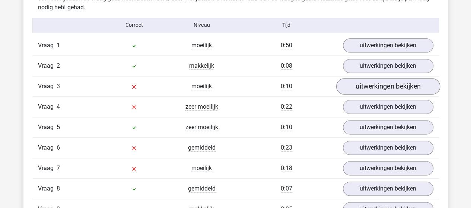
scroll to position [484, 0]
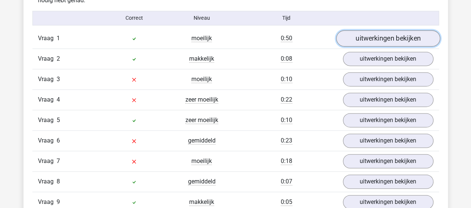
click at [373, 42] on link "uitwerkingen bekijken" at bounding box center [388, 38] width 104 height 16
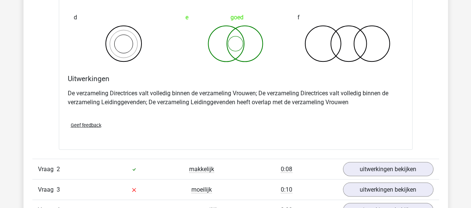
scroll to position [671, 0]
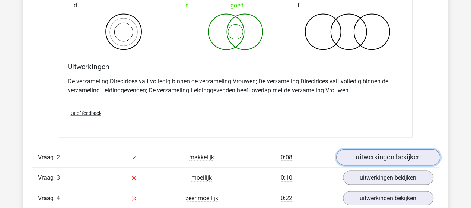
click at [404, 155] on link "uitwerkingen bekijken" at bounding box center [388, 157] width 104 height 16
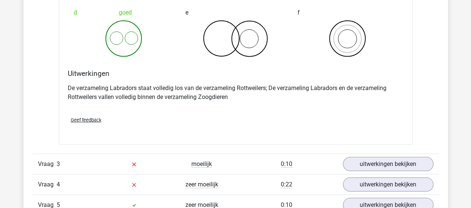
scroll to position [1006, 0]
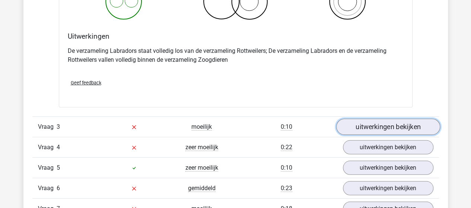
click at [355, 129] on link "uitwerkingen bekijken" at bounding box center [388, 127] width 104 height 16
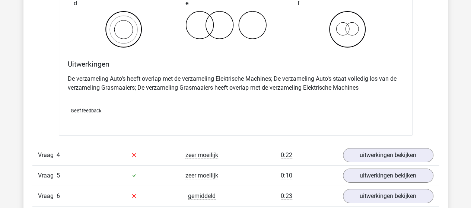
scroll to position [1304, 0]
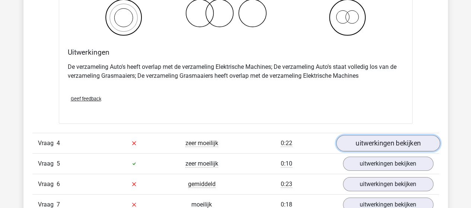
click at [389, 145] on link "uitwerkingen bekijken" at bounding box center [388, 143] width 104 height 16
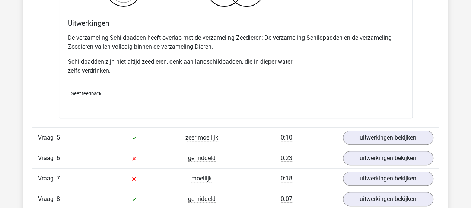
scroll to position [1677, 0]
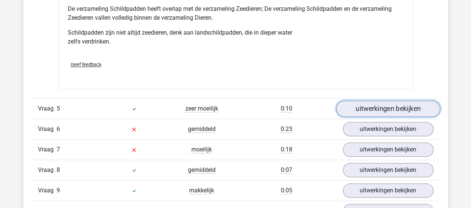
click at [362, 104] on link "uitwerkingen bekijken" at bounding box center [388, 109] width 104 height 16
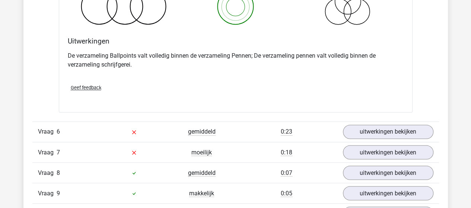
scroll to position [1975, 0]
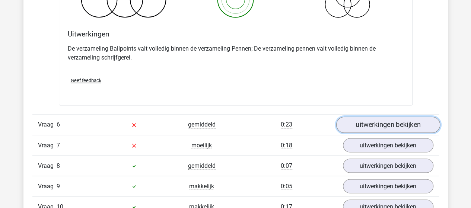
click at [355, 120] on link "uitwerkingen bekijken" at bounding box center [388, 125] width 104 height 16
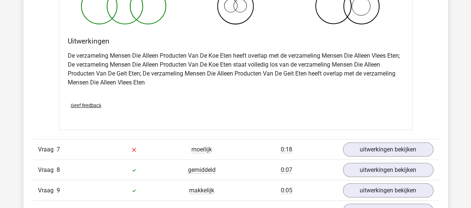
scroll to position [2310, 0]
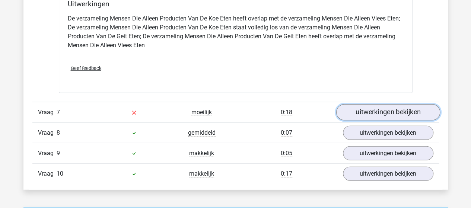
click at [415, 110] on link "uitwerkingen bekijken" at bounding box center [388, 112] width 104 height 16
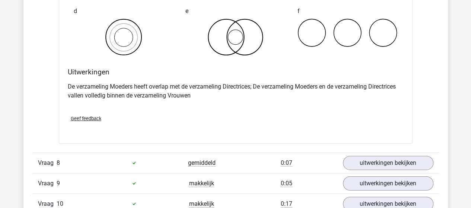
scroll to position [2608, 0]
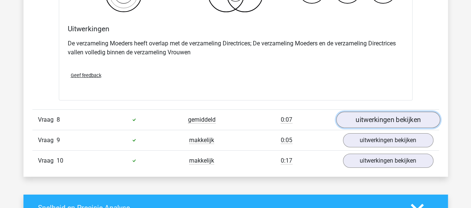
click at [350, 116] on link "uitwerkingen bekijken" at bounding box center [388, 120] width 104 height 16
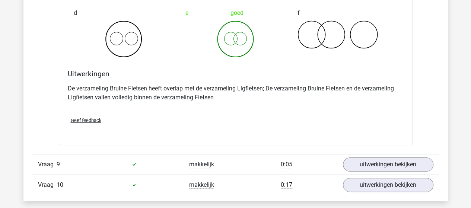
scroll to position [2869, 0]
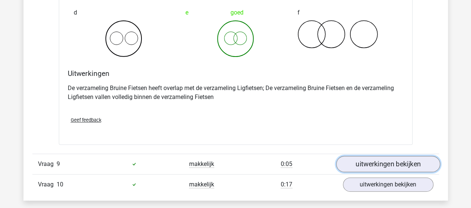
click at [372, 157] on link "uitwerkingen bekijken" at bounding box center [388, 164] width 104 height 16
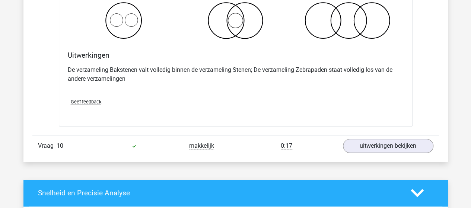
scroll to position [3205, 0]
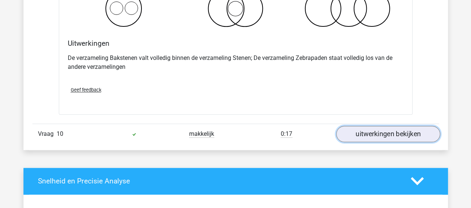
click at [400, 131] on link "uitwerkingen bekijken" at bounding box center [388, 134] width 104 height 16
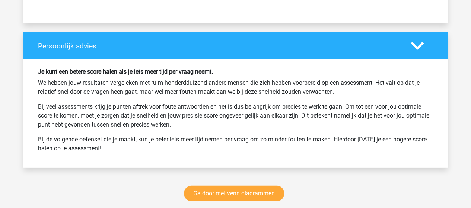
scroll to position [3913, 0]
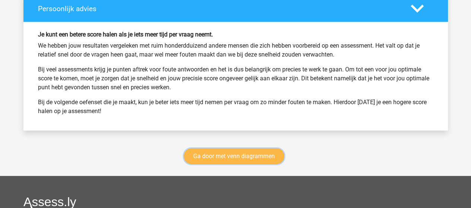
click at [244, 151] on link "Ga door met venn diagrammen" at bounding box center [234, 157] width 100 height 16
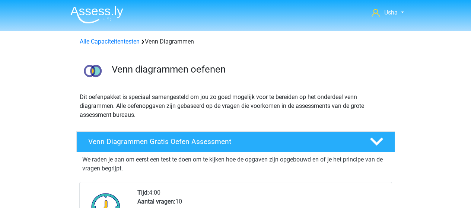
scroll to position [314, 0]
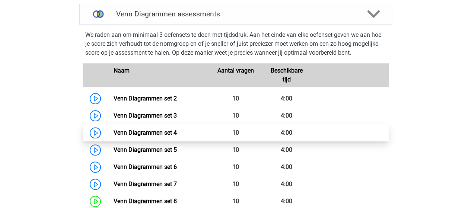
click at [139, 135] on link "Venn Diagrammen set 4" at bounding box center [145, 132] width 63 height 7
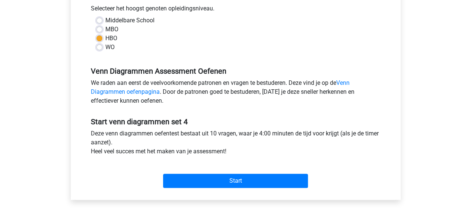
scroll to position [186, 0]
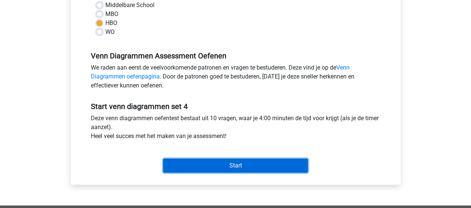
click at [221, 164] on input "Start" at bounding box center [235, 166] width 145 height 14
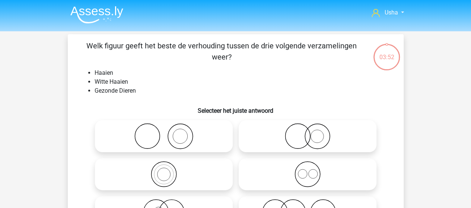
scroll to position [37, 0]
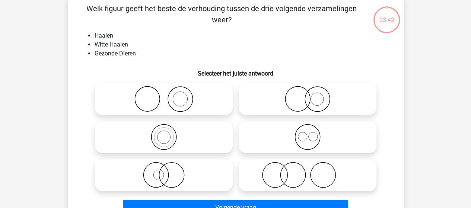
click at [319, 101] on icon at bounding box center [308, 99] width 132 height 26
click at [313, 95] on input "radio" at bounding box center [310, 93] width 5 height 5
radio input "true"
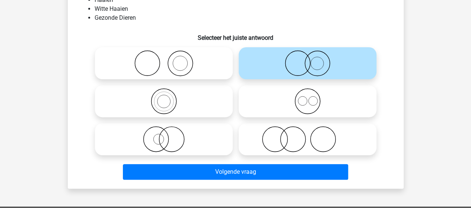
scroll to position [112, 0]
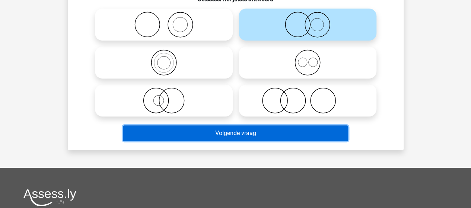
click at [289, 134] on button "Volgende vraag" at bounding box center [235, 134] width 225 height 16
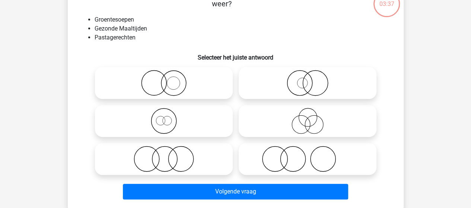
scroll to position [34, 0]
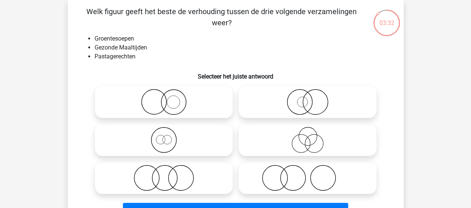
click at [162, 187] on icon at bounding box center [164, 178] width 132 height 26
click at [164, 174] on input "radio" at bounding box center [166, 172] width 5 height 5
radio input "true"
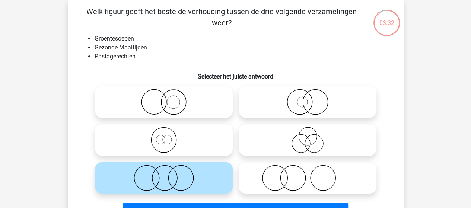
scroll to position [72, 0]
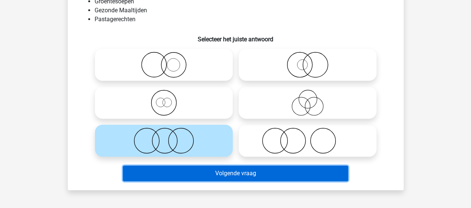
click at [224, 177] on button "Volgende vraag" at bounding box center [235, 174] width 225 height 16
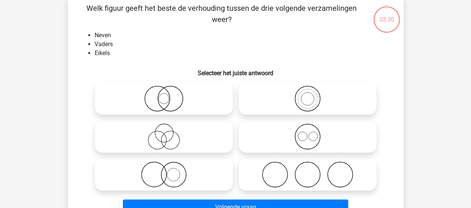
scroll to position [34, 0]
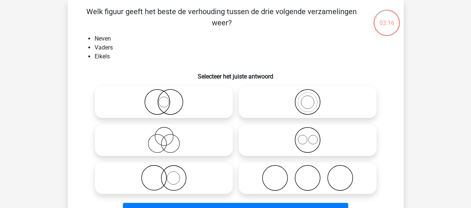
click at [167, 143] on icon at bounding box center [164, 140] width 132 height 26
click at [167, 136] on input "radio" at bounding box center [166, 134] width 5 height 5
radio input "true"
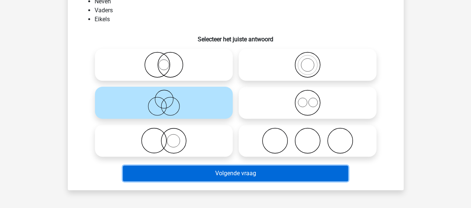
click at [231, 174] on button "Volgende vraag" at bounding box center [235, 174] width 225 height 16
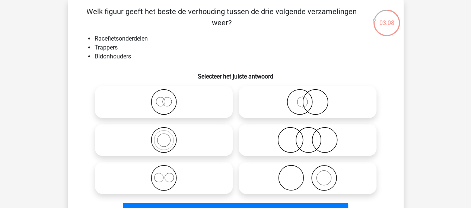
click at [307, 173] on icon at bounding box center [308, 178] width 132 height 26
click at [308, 173] on input "radio" at bounding box center [310, 172] width 5 height 5
radio input "true"
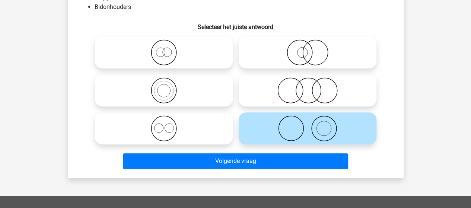
scroll to position [109, 0]
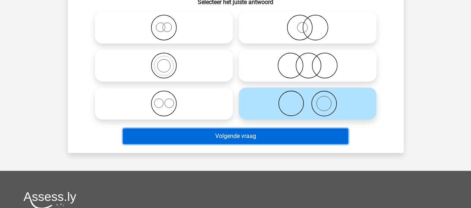
click at [224, 136] on button "Volgende vraag" at bounding box center [235, 137] width 225 height 16
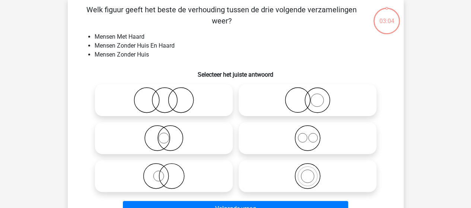
scroll to position [34, 0]
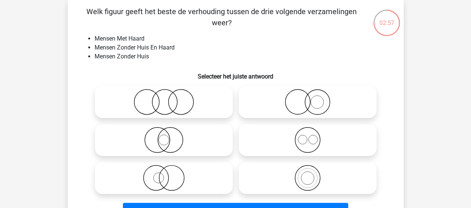
click at [164, 101] on icon at bounding box center [164, 102] width 132 height 26
click at [164, 98] on input "radio" at bounding box center [166, 96] width 5 height 5
radio input "true"
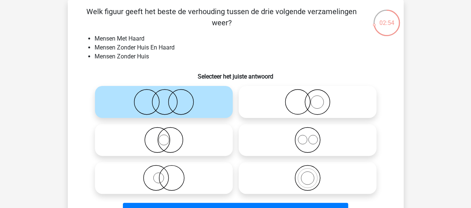
scroll to position [72, 0]
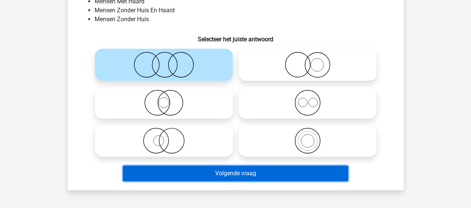
click at [243, 173] on button "Volgende vraag" at bounding box center [235, 174] width 225 height 16
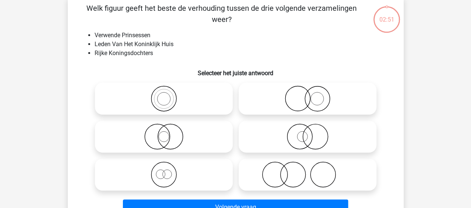
scroll to position [34, 0]
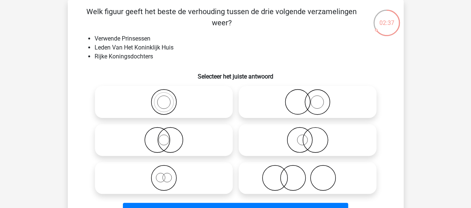
click at [165, 179] on icon at bounding box center [164, 178] width 132 height 26
click at [165, 174] on input "radio" at bounding box center [166, 172] width 5 height 5
radio input "true"
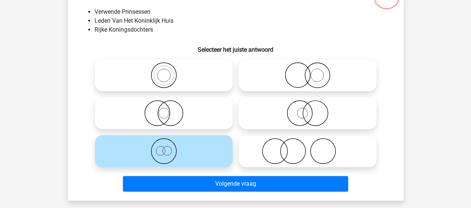
scroll to position [72, 0]
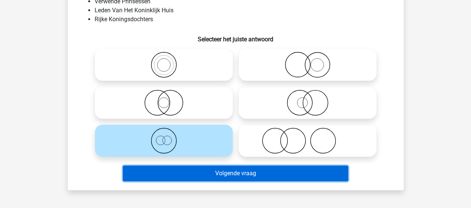
click at [220, 177] on button "Volgende vraag" at bounding box center [235, 174] width 225 height 16
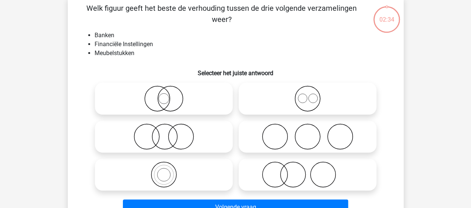
scroll to position [34, 0]
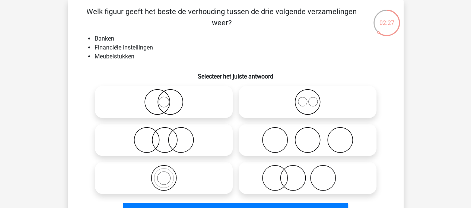
click at [174, 146] on icon at bounding box center [164, 140] width 132 height 26
click at [169, 136] on input "radio" at bounding box center [166, 134] width 5 height 5
radio input "true"
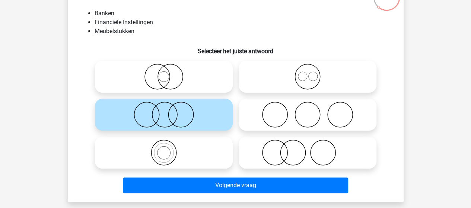
scroll to position [72, 0]
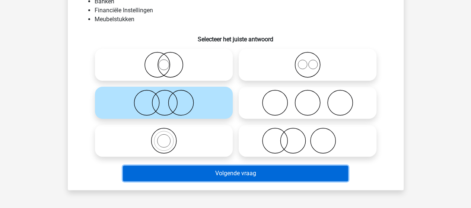
click at [211, 171] on button "Volgende vraag" at bounding box center [235, 174] width 225 height 16
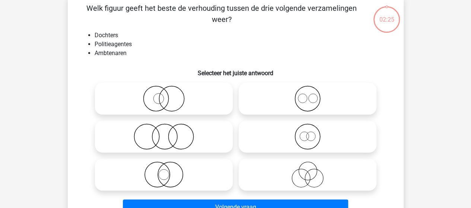
scroll to position [34, 0]
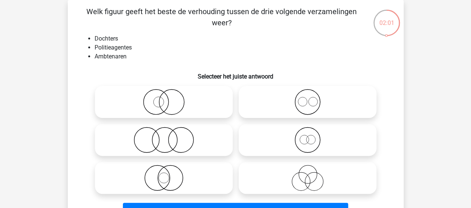
click at [301, 178] on icon at bounding box center [308, 178] width 132 height 26
click at [308, 174] on input "radio" at bounding box center [310, 172] width 5 height 5
radio input "true"
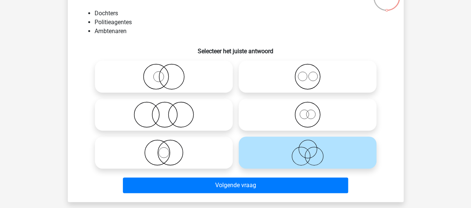
scroll to position [72, 0]
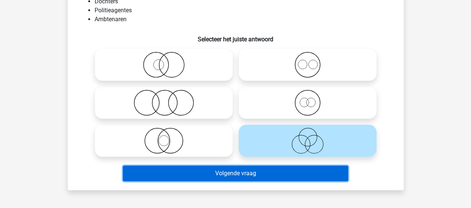
click at [258, 173] on button "Volgende vraag" at bounding box center [235, 174] width 225 height 16
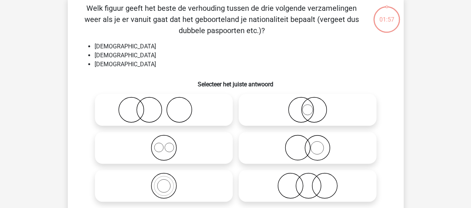
scroll to position [34, 0]
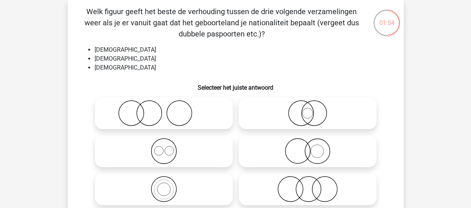
click at [156, 152] on icon at bounding box center [164, 151] width 132 height 26
click at [164, 148] on input "radio" at bounding box center [166, 145] width 5 height 5
radio input "true"
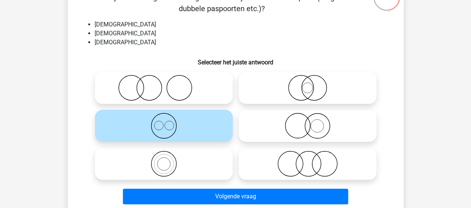
scroll to position [72, 0]
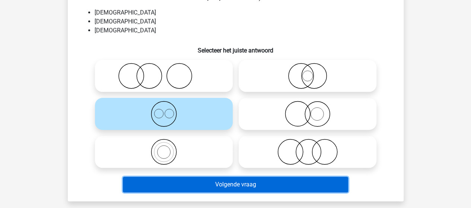
click at [216, 185] on button "Volgende vraag" at bounding box center [235, 185] width 225 height 16
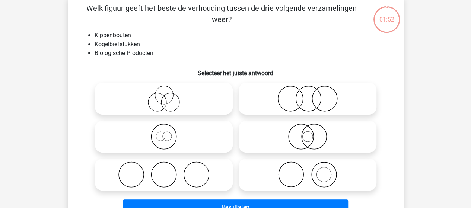
scroll to position [34, 0]
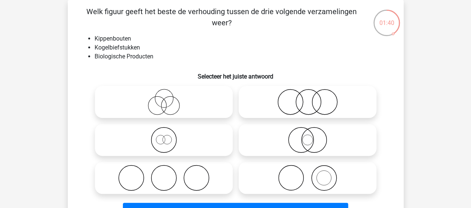
click at [295, 104] on icon at bounding box center [308, 102] width 132 height 26
click at [308, 98] on input "radio" at bounding box center [310, 96] width 5 height 5
radio input "true"
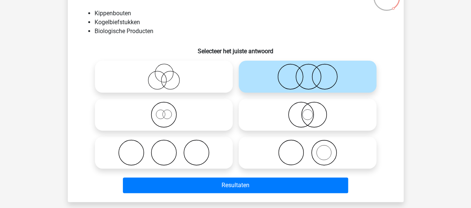
scroll to position [72, 0]
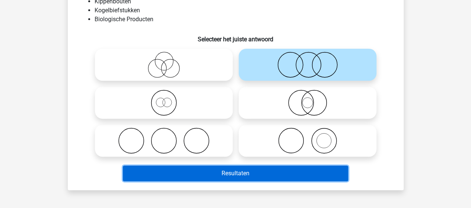
click at [224, 174] on button "Resultaten" at bounding box center [235, 174] width 225 height 16
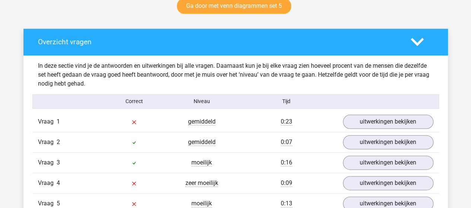
scroll to position [410, 0]
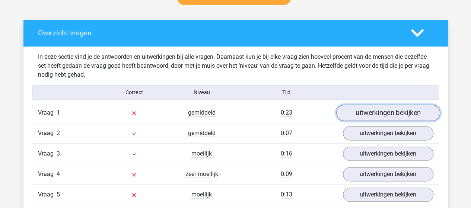
click at [356, 113] on link "uitwerkingen bekijken" at bounding box center [388, 113] width 104 height 16
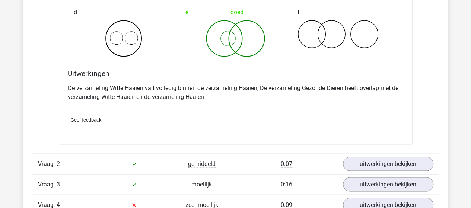
scroll to position [671, 0]
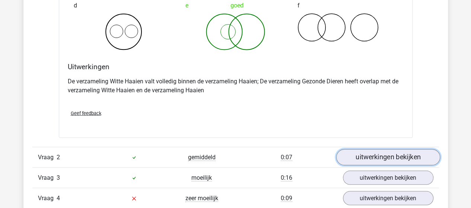
click at [359, 158] on link "uitwerkingen bekijken" at bounding box center [388, 157] width 104 height 16
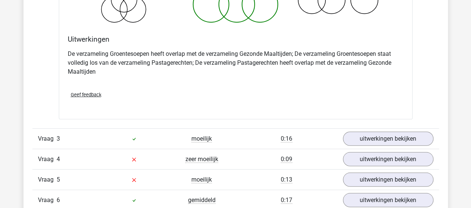
scroll to position [1006, 0]
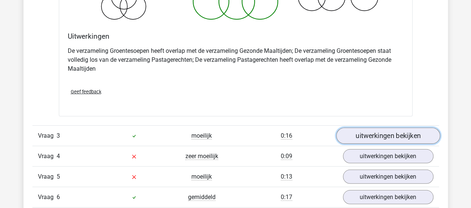
click at [356, 138] on link "uitwerkingen bekijken" at bounding box center [388, 136] width 104 height 16
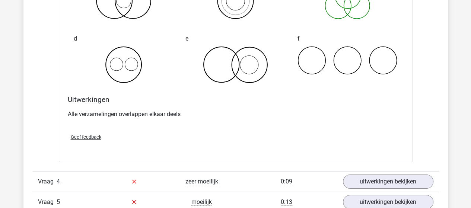
scroll to position [1267, 0]
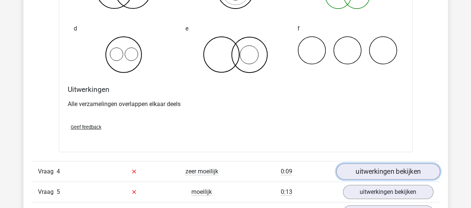
click at [375, 167] on link "uitwerkingen bekijken" at bounding box center [388, 172] width 104 height 16
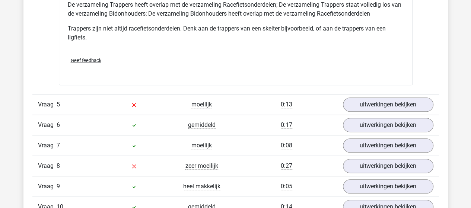
scroll to position [1677, 0]
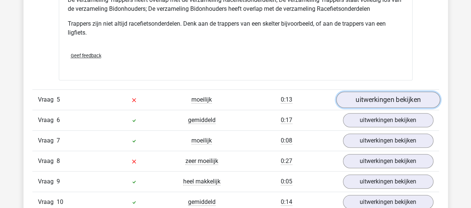
click at [373, 99] on link "uitwerkingen bekijken" at bounding box center [388, 100] width 104 height 16
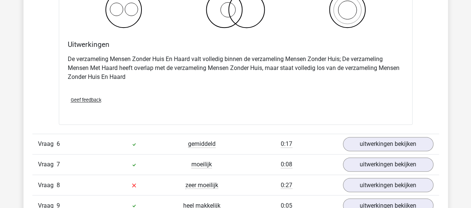
scroll to position [1975, 0]
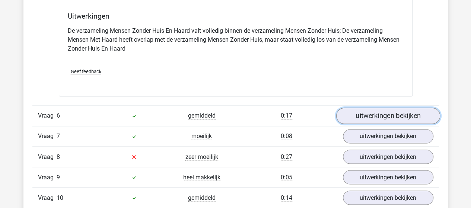
click at [377, 111] on link "uitwerkingen bekijken" at bounding box center [388, 116] width 104 height 16
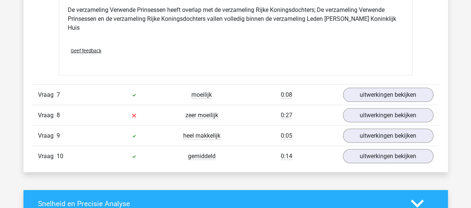
scroll to position [2310, 0]
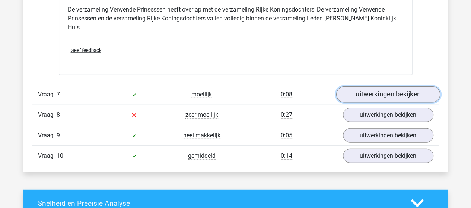
click at [363, 86] on link "uitwerkingen bekijken" at bounding box center [388, 94] width 104 height 16
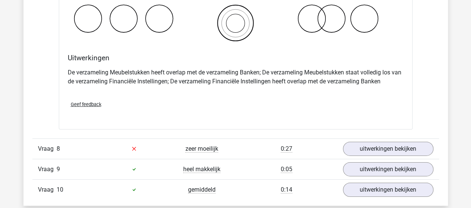
scroll to position [2571, 0]
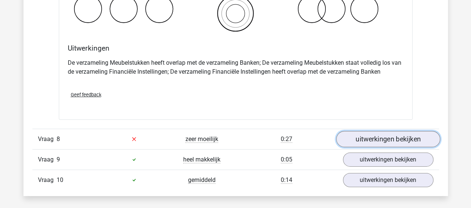
click at [374, 131] on link "uitwerkingen bekijken" at bounding box center [388, 139] width 104 height 16
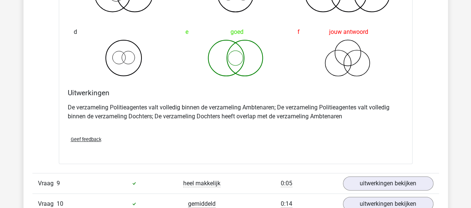
scroll to position [2869, 0]
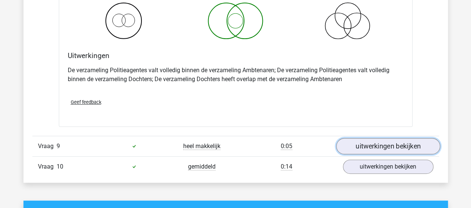
click at [363, 138] on link "uitwerkingen bekijken" at bounding box center [388, 146] width 104 height 16
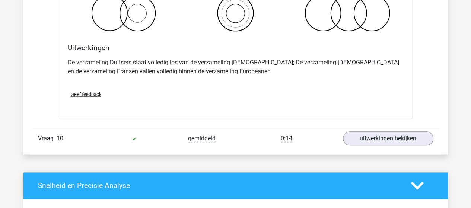
scroll to position [3205, 0]
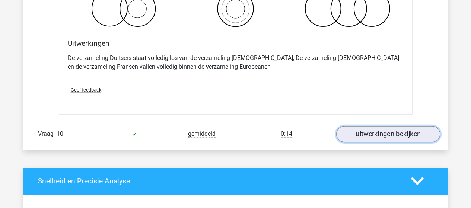
click at [382, 126] on link "uitwerkingen bekijken" at bounding box center [388, 134] width 104 height 16
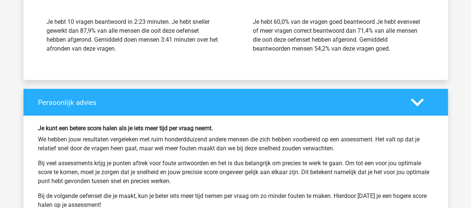
scroll to position [3958, 0]
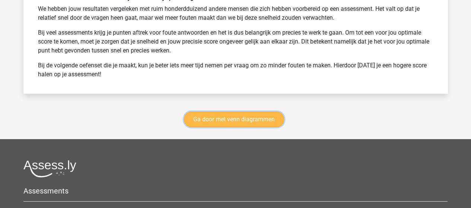
click at [241, 112] on link "Ga door met venn diagrammen" at bounding box center [234, 120] width 100 height 16
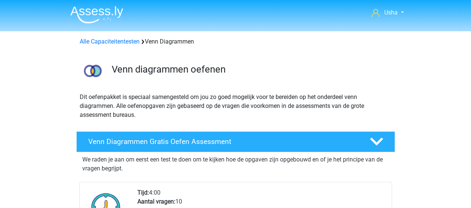
scroll to position [314, 0]
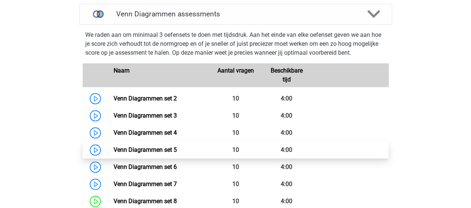
click at [149, 150] on link "Venn Diagrammen set 5" at bounding box center [145, 149] width 63 height 7
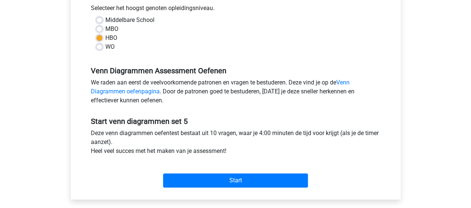
scroll to position [186, 0]
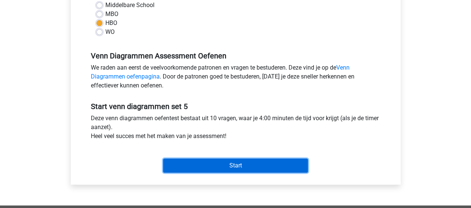
click at [186, 163] on input "Start" at bounding box center [235, 166] width 145 height 14
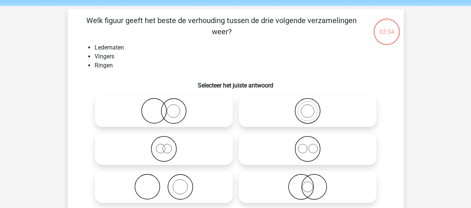
scroll to position [37, 0]
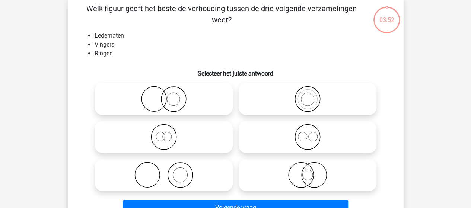
click at [308, 142] on icon at bounding box center [308, 137] width 132 height 26
click at [308, 133] on input "radio" at bounding box center [310, 131] width 5 height 5
radio input "true"
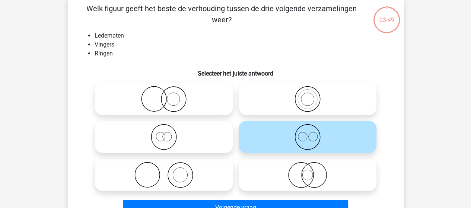
click at [177, 168] on icon at bounding box center [164, 175] width 132 height 26
click at [169, 168] on input "radio" at bounding box center [166, 169] width 5 height 5
radio input "true"
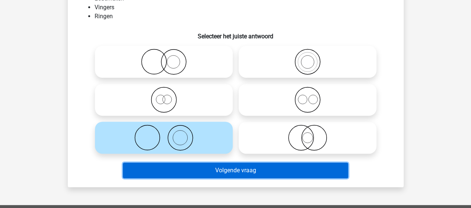
click at [189, 169] on button "Volgende vraag" at bounding box center [235, 171] width 225 height 16
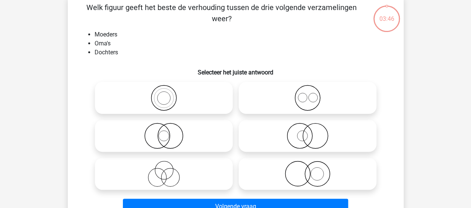
scroll to position [34, 0]
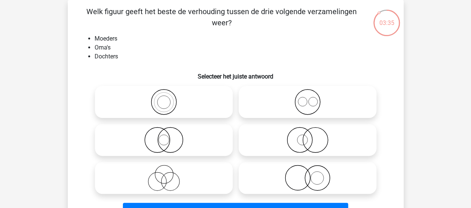
click at [167, 102] on icon at bounding box center [164, 102] width 132 height 26
click at [167, 98] on input "radio" at bounding box center [166, 96] width 5 height 5
radio input "true"
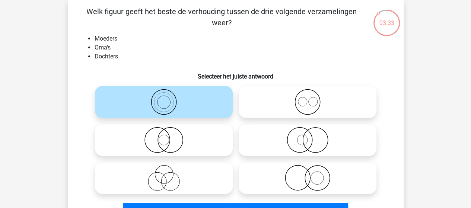
scroll to position [72, 0]
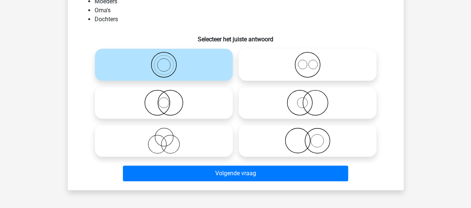
click at [171, 141] on icon at bounding box center [164, 141] width 132 height 26
click at [169, 137] on input "radio" at bounding box center [166, 134] width 5 height 5
radio input "true"
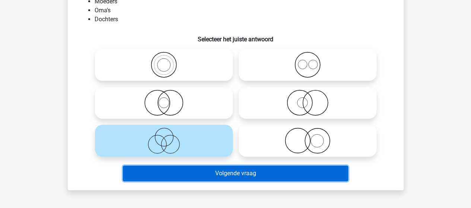
click at [224, 171] on button "Volgende vraag" at bounding box center [235, 174] width 225 height 16
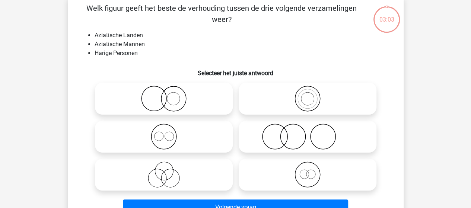
scroll to position [34, 0]
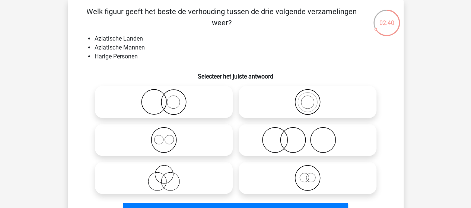
click at [168, 109] on icon at bounding box center [164, 102] width 132 height 26
click at [168, 98] on input "radio" at bounding box center [166, 96] width 5 height 5
radio input "true"
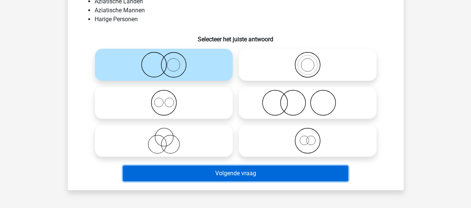
click at [202, 173] on button "Volgende vraag" at bounding box center [235, 174] width 225 height 16
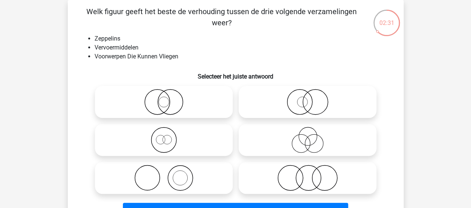
click at [176, 146] on icon at bounding box center [164, 140] width 132 height 26
click at [169, 136] on input "radio" at bounding box center [166, 134] width 5 height 5
radio input "true"
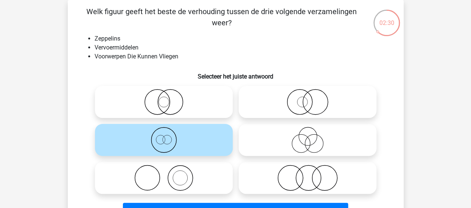
scroll to position [72, 0]
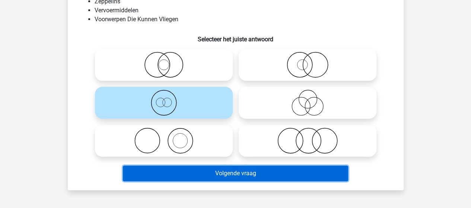
click at [201, 173] on button "Volgende vraag" at bounding box center [235, 174] width 225 height 16
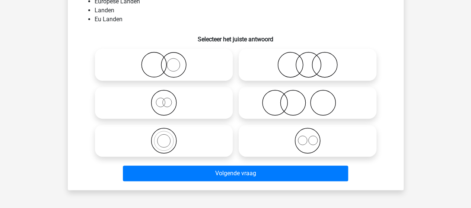
scroll to position [34, 0]
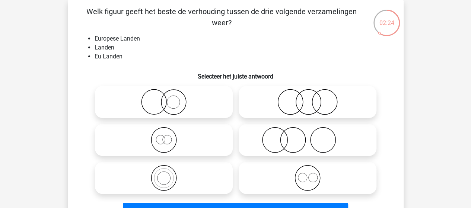
click at [163, 174] on icon at bounding box center [164, 178] width 132 height 26
click at [164, 174] on input "radio" at bounding box center [166, 172] width 5 height 5
radio input "true"
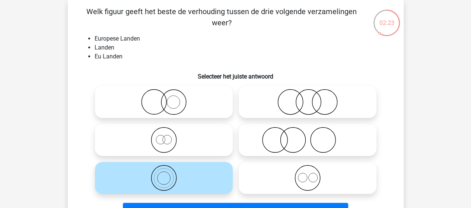
scroll to position [72, 0]
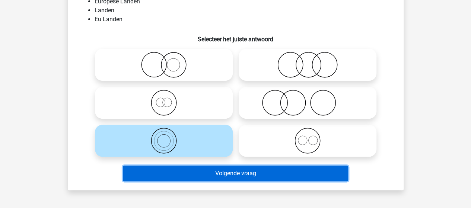
click at [211, 175] on button "Volgende vraag" at bounding box center [235, 174] width 225 height 16
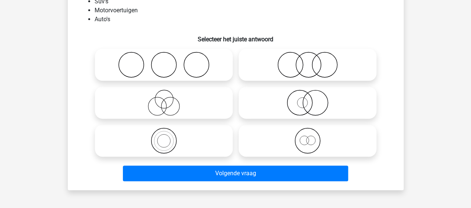
scroll to position [34, 0]
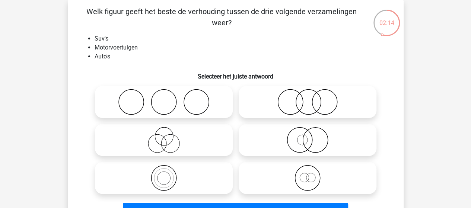
click at [173, 173] on icon at bounding box center [164, 178] width 132 height 26
click at [169, 173] on input "radio" at bounding box center [166, 172] width 5 height 5
radio input "true"
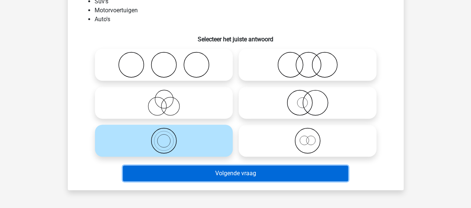
click at [206, 170] on button "Volgende vraag" at bounding box center [235, 174] width 225 height 16
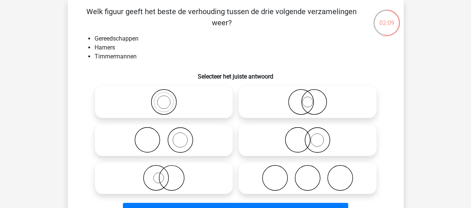
click at [181, 152] on icon at bounding box center [164, 140] width 132 height 26
click at [169, 136] on input "radio" at bounding box center [166, 134] width 5 height 5
radio input "true"
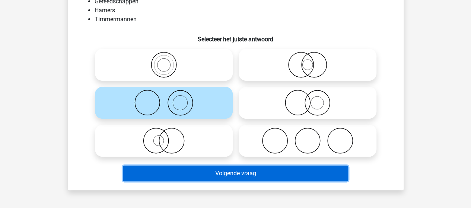
click at [211, 176] on button "Volgende vraag" at bounding box center [235, 174] width 225 height 16
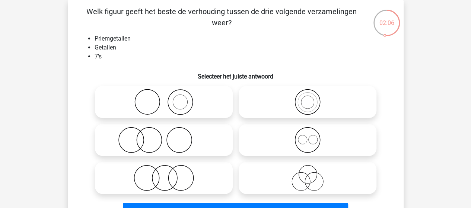
click at [287, 104] on icon at bounding box center [308, 102] width 132 height 26
click at [308, 98] on input "radio" at bounding box center [310, 96] width 5 height 5
radio input "true"
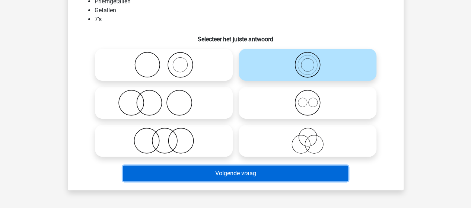
click at [221, 170] on button "Volgende vraag" at bounding box center [235, 174] width 225 height 16
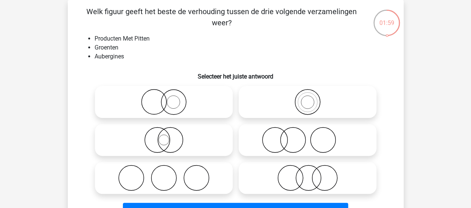
click at [301, 105] on circle at bounding box center [307, 102] width 13 height 13
click at [308, 98] on input "radio" at bounding box center [310, 96] width 5 height 5
radio input "true"
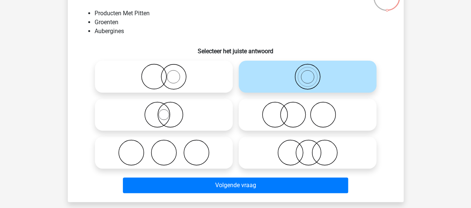
scroll to position [72, 0]
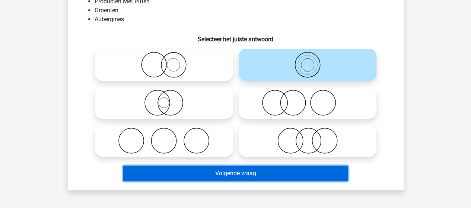
click at [218, 171] on button "Volgende vraag" at bounding box center [235, 174] width 225 height 16
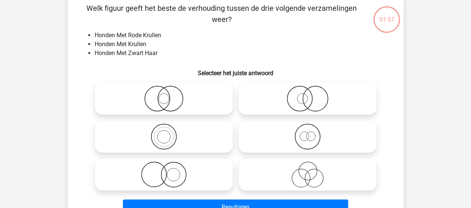
scroll to position [34, 0]
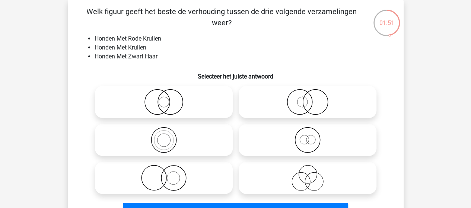
click at [165, 180] on icon at bounding box center [164, 178] width 132 height 26
click at [165, 174] on input "radio" at bounding box center [166, 172] width 5 height 5
radio input "true"
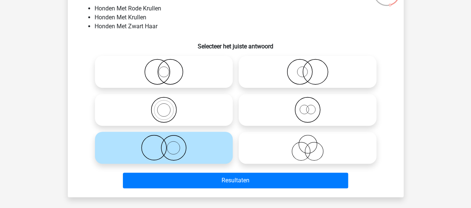
scroll to position [72, 0]
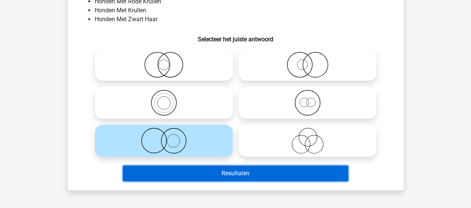
click at [199, 176] on button "Resultaten" at bounding box center [235, 174] width 225 height 16
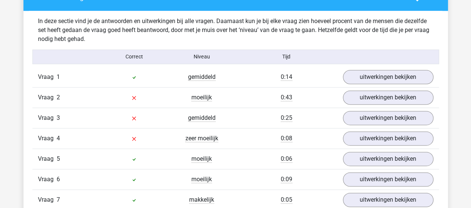
scroll to position [447, 0]
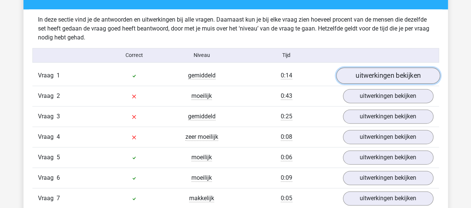
click at [356, 75] on link "uitwerkingen bekijken" at bounding box center [388, 75] width 104 height 16
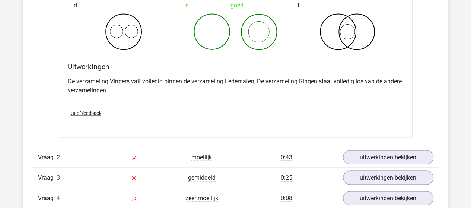
scroll to position [708, 0]
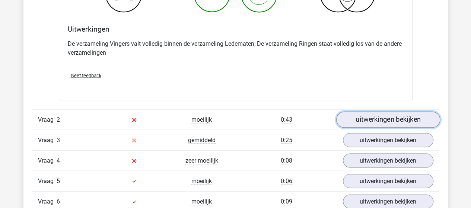
click at [355, 117] on link "uitwerkingen bekijken" at bounding box center [388, 120] width 104 height 16
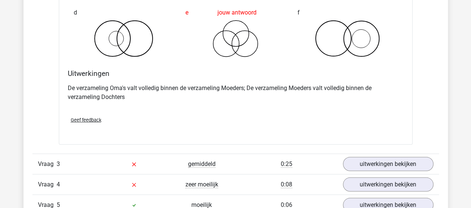
scroll to position [1006, 0]
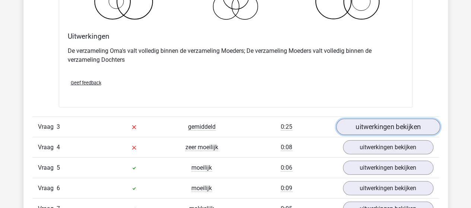
click at [372, 124] on link "uitwerkingen bekijken" at bounding box center [388, 127] width 104 height 16
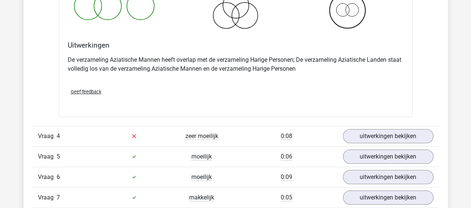
scroll to position [1304, 0]
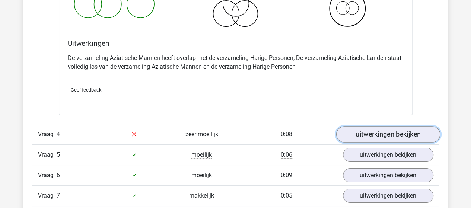
click at [358, 131] on link "uitwerkingen bekijken" at bounding box center [388, 134] width 104 height 16
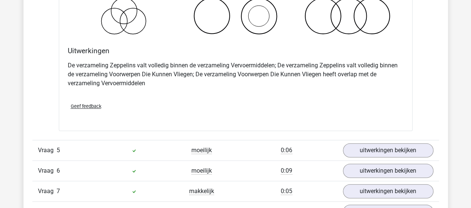
scroll to position [1677, 0]
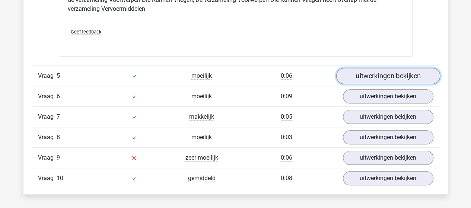
click at [359, 73] on link "uitwerkingen bekijken" at bounding box center [388, 76] width 104 height 16
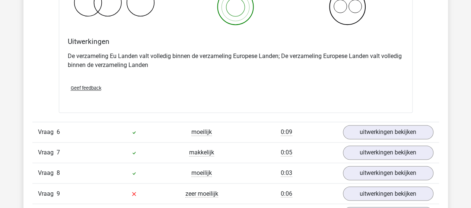
scroll to position [1938, 0]
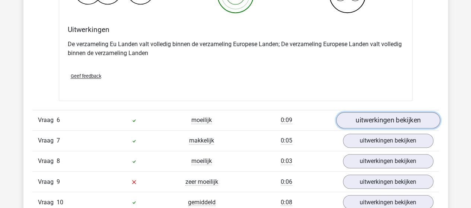
click at [368, 116] on link "uitwerkingen bekijken" at bounding box center [388, 120] width 104 height 16
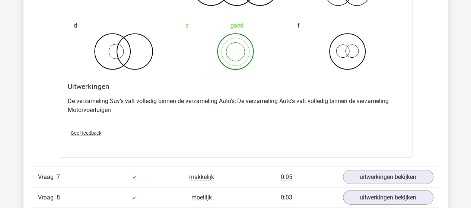
scroll to position [2198, 0]
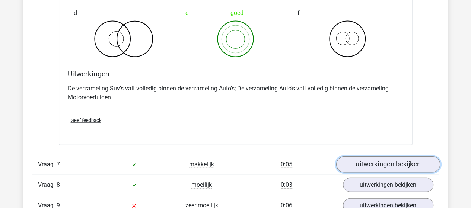
click at [372, 160] on link "uitwerkingen bekijken" at bounding box center [388, 165] width 104 height 16
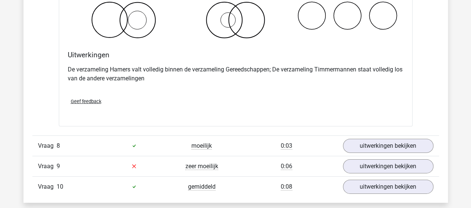
scroll to position [2571, 0]
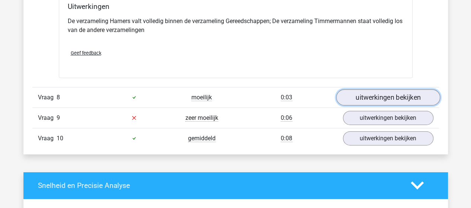
click at [368, 89] on link "uitwerkingen bekijken" at bounding box center [388, 97] width 104 height 16
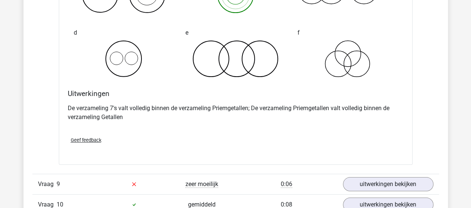
scroll to position [2832, 0]
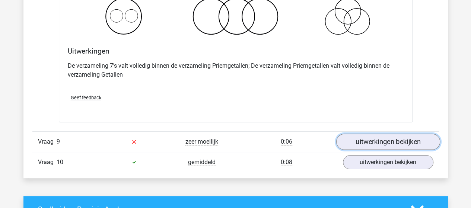
click at [358, 138] on link "uitwerkingen bekijken" at bounding box center [388, 142] width 104 height 16
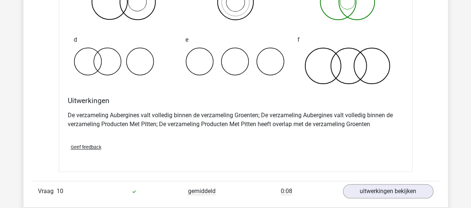
scroll to position [3130, 0]
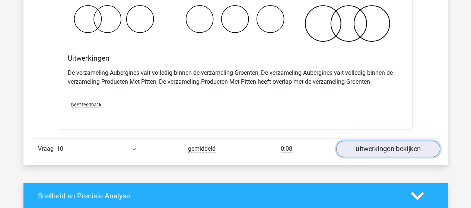
click at [392, 141] on link "uitwerkingen bekijken" at bounding box center [388, 149] width 104 height 16
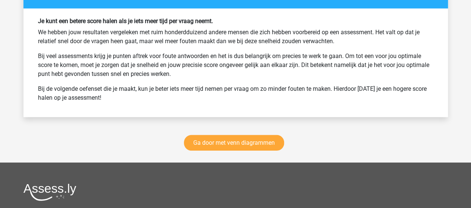
scroll to position [3913, 0]
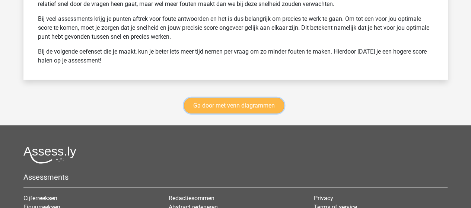
click at [251, 102] on link "Ga door met venn diagrammen" at bounding box center [234, 106] width 100 height 16
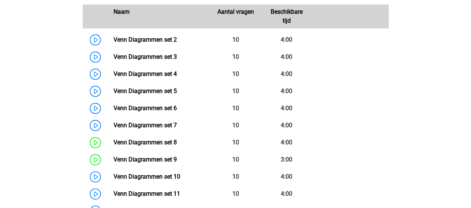
scroll to position [388, 0]
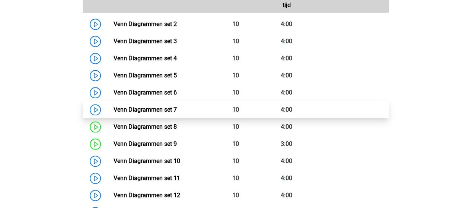
click at [157, 109] on link "Venn Diagrammen set 7" at bounding box center [145, 109] width 63 height 7
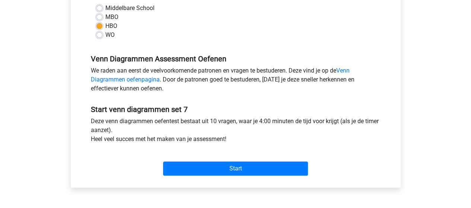
scroll to position [224, 0]
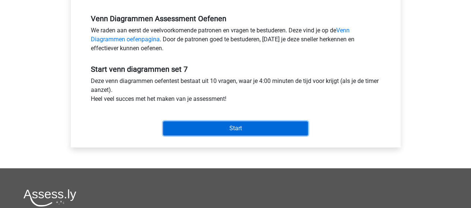
click at [209, 129] on input "Start" at bounding box center [235, 128] width 145 height 14
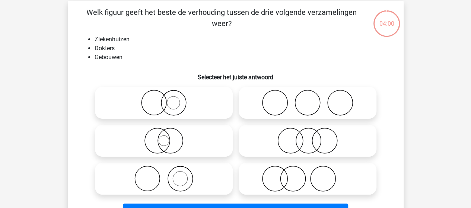
scroll to position [37, 0]
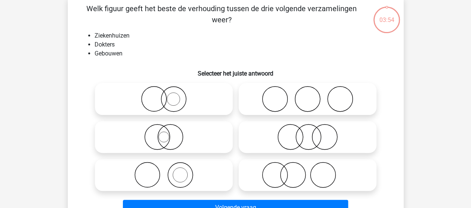
click at [194, 176] on icon at bounding box center [164, 175] width 132 height 26
click at [169, 171] on input "radio" at bounding box center [166, 169] width 5 height 5
radio input "true"
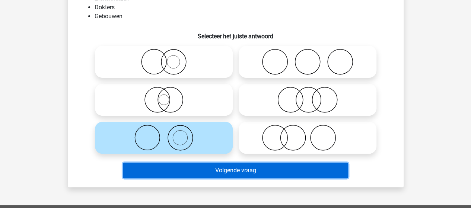
click at [227, 168] on button "Volgende vraag" at bounding box center [235, 171] width 225 height 16
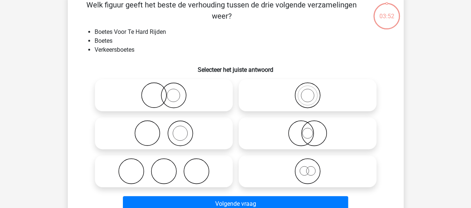
scroll to position [34, 0]
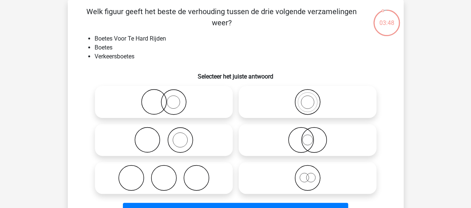
click at [314, 105] on icon at bounding box center [308, 102] width 132 height 26
click at [313, 98] on input "radio" at bounding box center [310, 96] width 5 height 5
radio input "true"
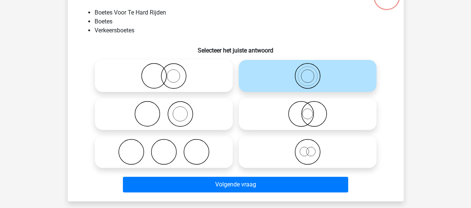
scroll to position [72, 0]
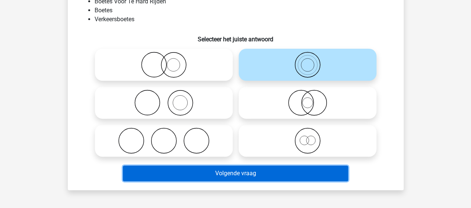
click at [228, 177] on button "Volgende vraag" at bounding box center [235, 174] width 225 height 16
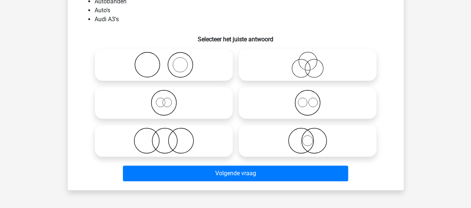
scroll to position [34, 0]
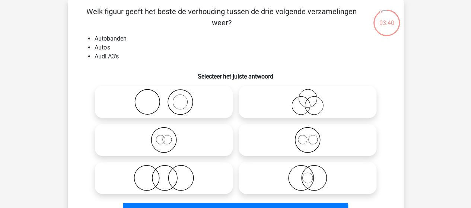
click at [186, 107] on icon at bounding box center [164, 102] width 132 height 26
click at [169, 98] on input "radio" at bounding box center [166, 96] width 5 height 5
radio input "true"
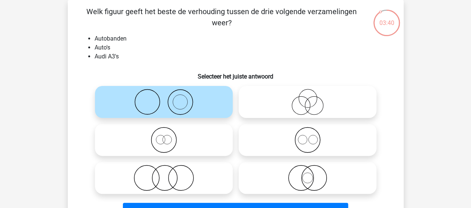
scroll to position [72, 0]
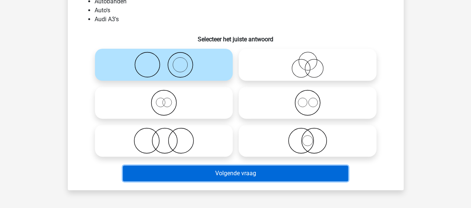
click at [213, 173] on button "Volgende vraag" at bounding box center [235, 174] width 225 height 16
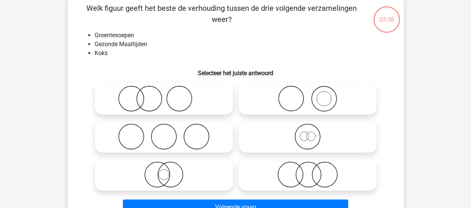
scroll to position [34, 0]
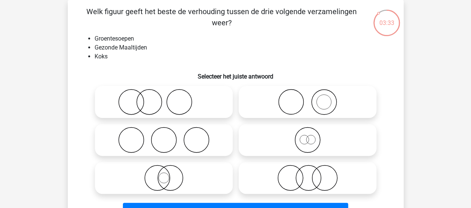
click at [150, 106] on icon at bounding box center [164, 102] width 132 height 26
click at [164, 98] on input "radio" at bounding box center [166, 96] width 5 height 5
radio input "true"
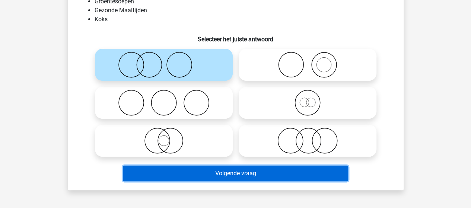
click at [218, 173] on button "Volgende vraag" at bounding box center [235, 174] width 225 height 16
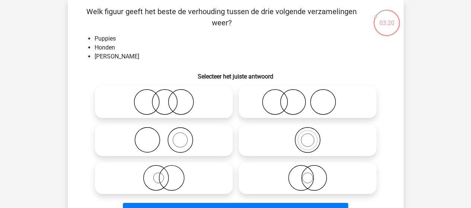
click at [307, 180] on icon at bounding box center [308, 178] width 132 height 26
click at [308, 174] on input "radio" at bounding box center [310, 172] width 5 height 5
radio input "true"
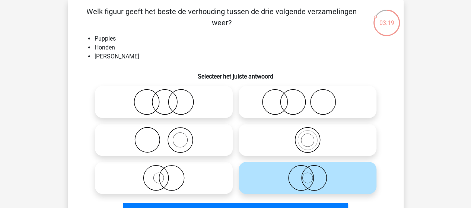
scroll to position [72, 0]
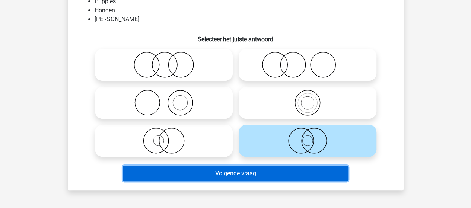
click at [247, 175] on button "Volgende vraag" at bounding box center [235, 174] width 225 height 16
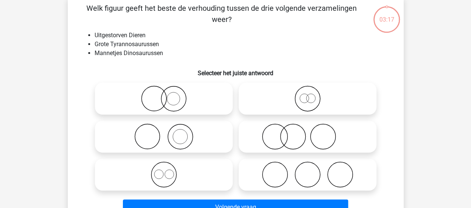
scroll to position [34, 0]
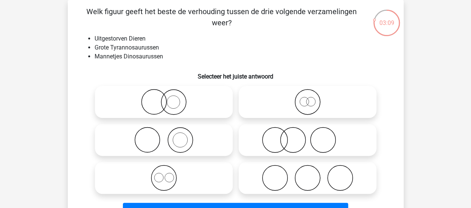
click at [304, 105] on icon at bounding box center [308, 102] width 132 height 26
click at [308, 98] on input "radio" at bounding box center [310, 96] width 5 height 5
radio input "true"
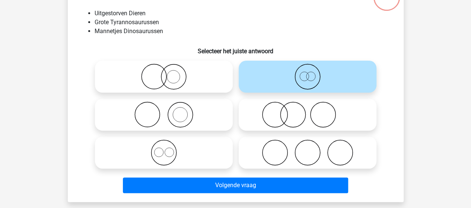
scroll to position [72, 0]
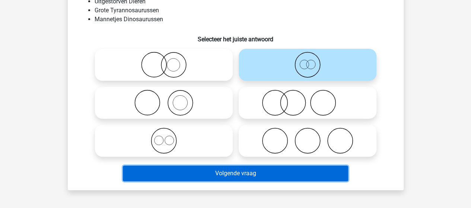
click at [216, 173] on button "Volgende vraag" at bounding box center [235, 174] width 225 height 16
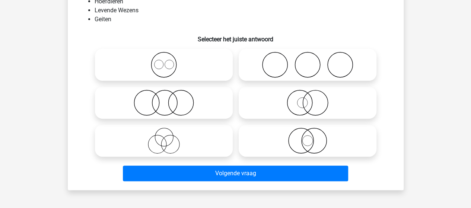
scroll to position [34, 0]
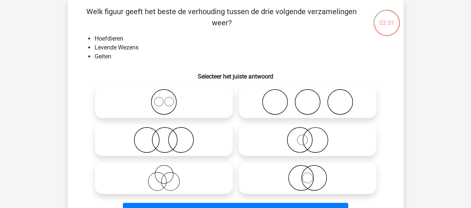
click at [162, 131] on icon at bounding box center [164, 140] width 132 height 26
click at [164, 132] on input "radio" at bounding box center [166, 134] width 5 height 5
radio input "true"
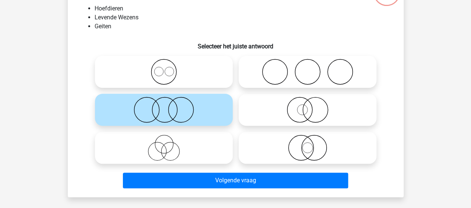
scroll to position [72, 0]
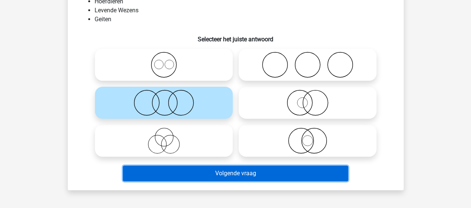
click at [203, 173] on button "Volgende vraag" at bounding box center [235, 174] width 225 height 16
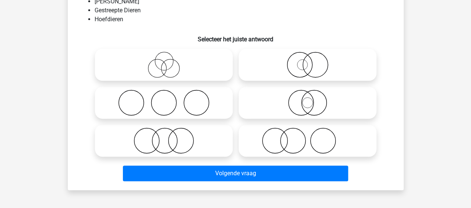
click at [162, 142] on icon at bounding box center [164, 141] width 132 height 26
click at [164, 137] on input "radio" at bounding box center [166, 134] width 5 height 5
radio input "true"
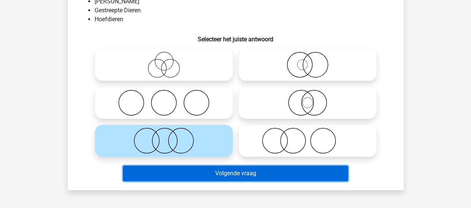
click at [234, 171] on button "Volgende vraag" at bounding box center [235, 174] width 225 height 16
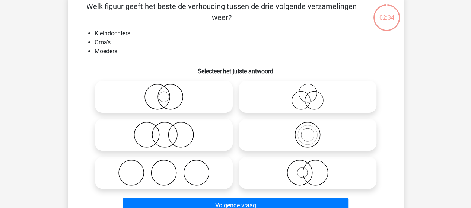
scroll to position [34, 0]
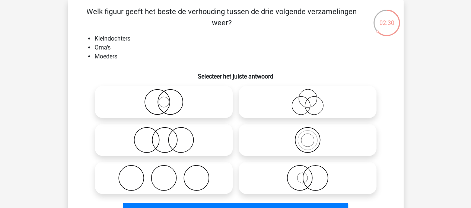
click at [304, 141] on icon at bounding box center [308, 140] width 132 height 26
click at [308, 136] on input "radio" at bounding box center [310, 134] width 5 height 5
radio input "true"
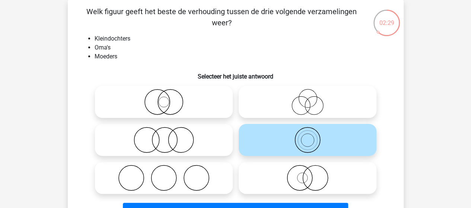
scroll to position [72, 0]
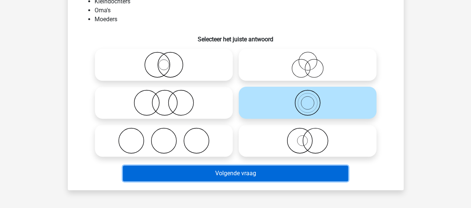
click at [245, 173] on button "Volgende vraag" at bounding box center [235, 174] width 225 height 16
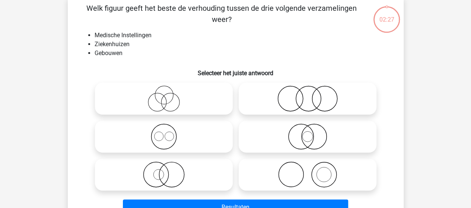
scroll to position [34, 0]
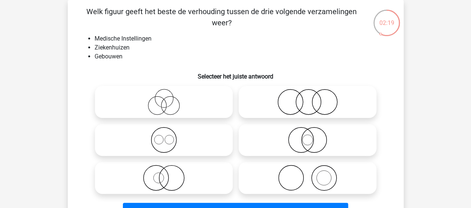
click at [306, 106] on icon at bounding box center [308, 102] width 132 height 26
click at [308, 98] on input "radio" at bounding box center [310, 96] width 5 height 5
radio input "true"
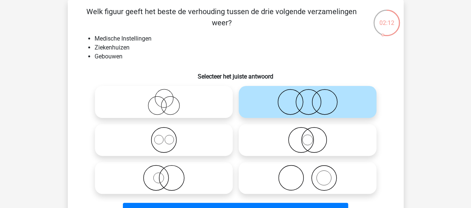
click at [300, 142] on icon at bounding box center [308, 140] width 132 height 26
click at [308, 136] on input "radio" at bounding box center [310, 134] width 5 height 5
radio input "true"
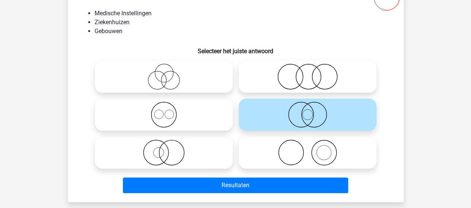
scroll to position [72, 0]
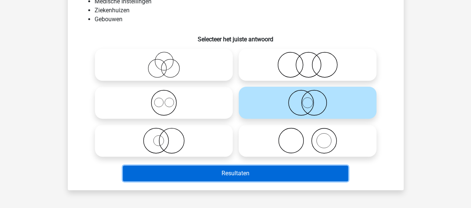
click at [229, 174] on button "Resultaten" at bounding box center [235, 174] width 225 height 16
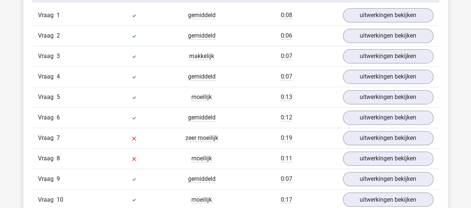
scroll to position [522, 0]
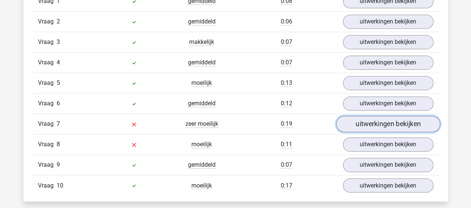
click at [361, 124] on link "uitwerkingen bekijken" at bounding box center [388, 124] width 104 height 16
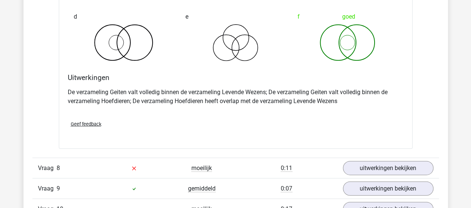
scroll to position [820, 0]
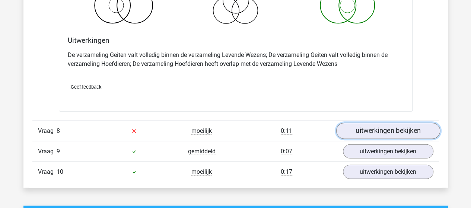
click at [366, 124] on link "uitwerkingen bekijken" at bounding box center [388, 131] width 104 height 16
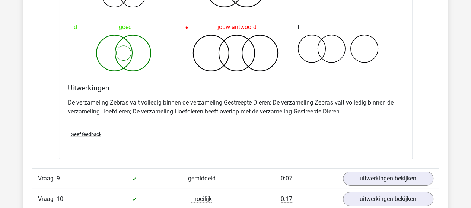
scroll to position [1081, 0]
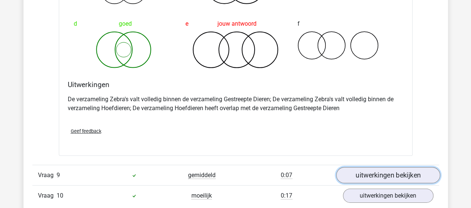
click at [361, 170] on link "uitwerkingen bekijken" at bounding box center [388, 176] width 104 height 16
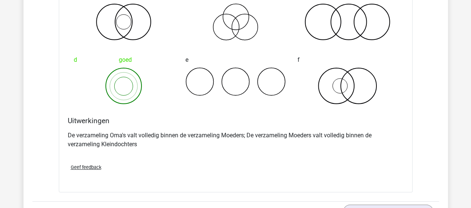
scroll to position [1379, 0]
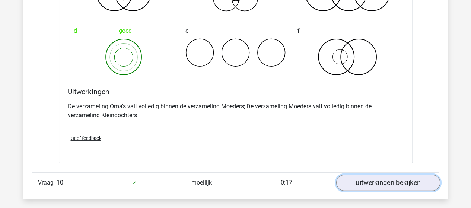
click at [389, 178] on link "uitwerkingen bekijken" at bounding box center [388, 183] width 104 height 16
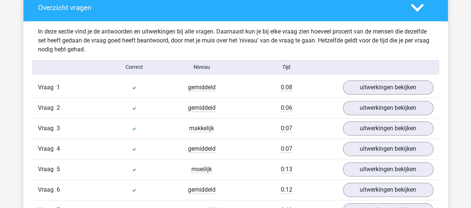
scroll to position [447, 0]
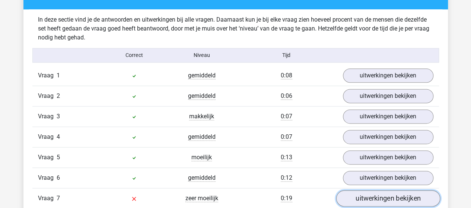
click at [355, 196] on link "uitwerkingen bekijken" at bounding box center [388, 198] width 104 height 16
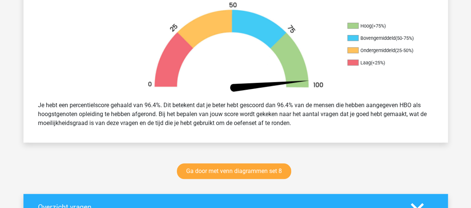
scroll to position [224, 0]
